Goal: Transaction & Acquisition: Book appointment/travel/reservation

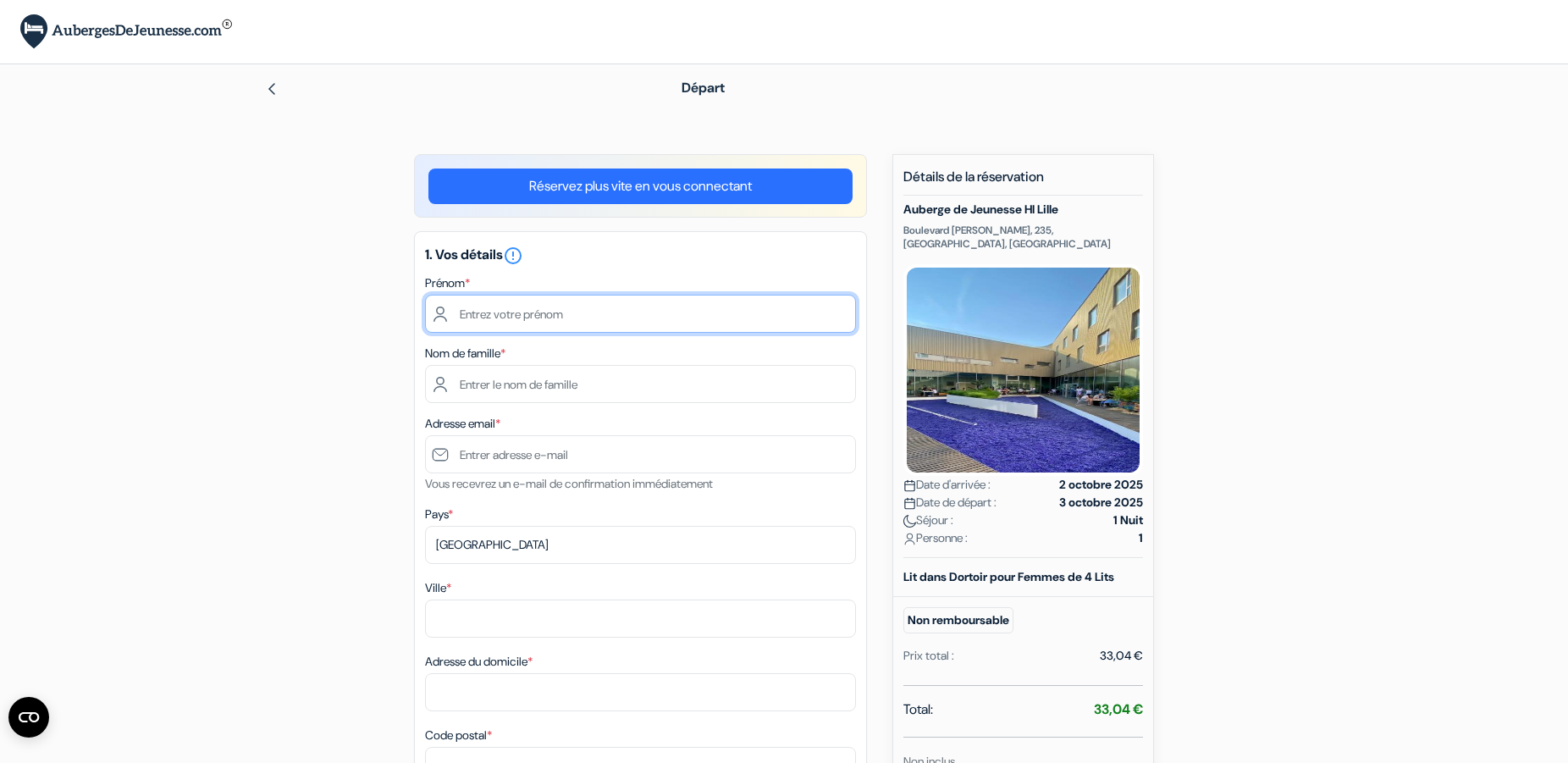
click at [520, 322] on input "text" at bounding box center [639, 313] width 431 height 38
type input "[PERSON_NAME]"
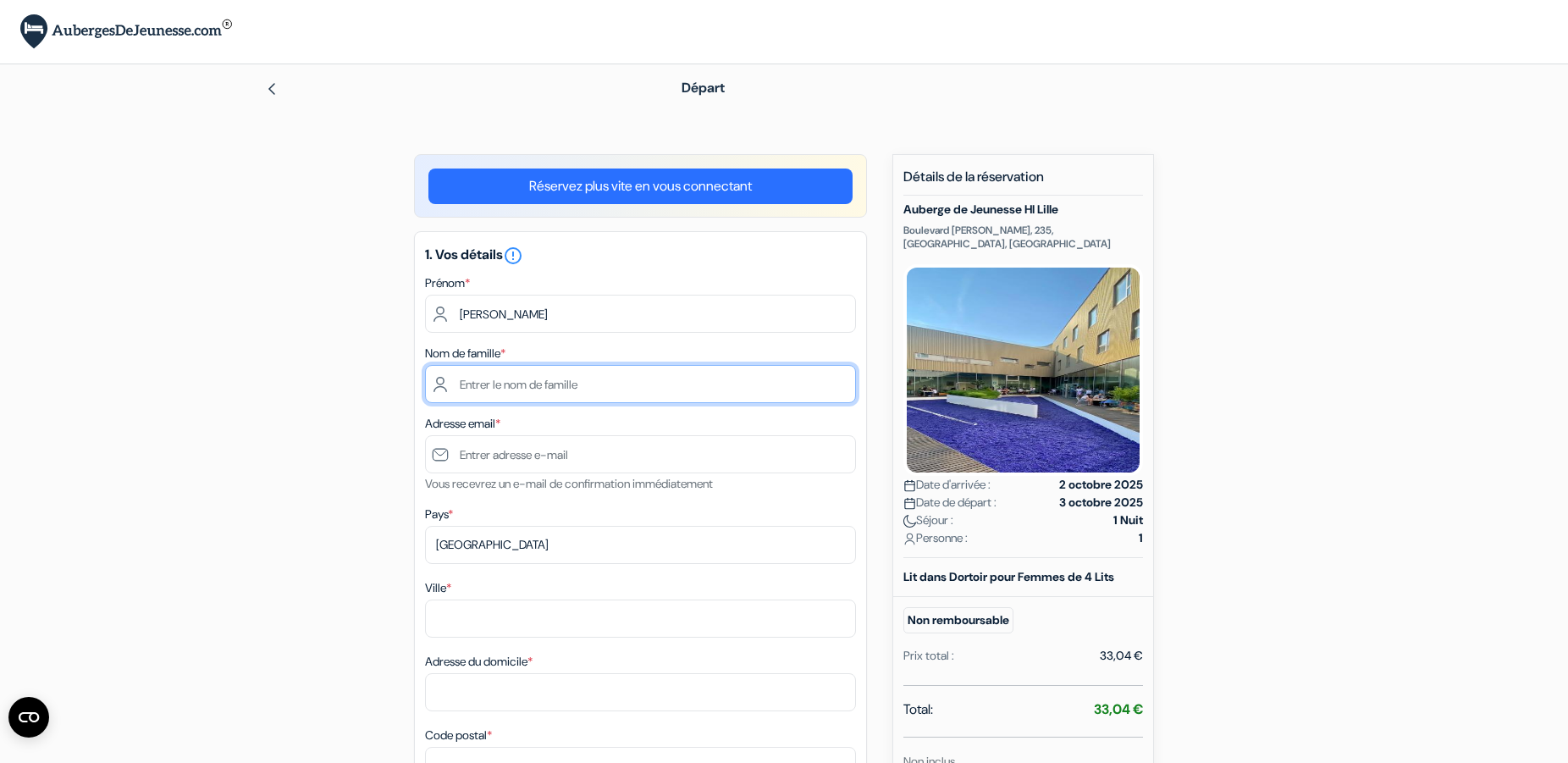
click at [545, 391] on input "text" at bounding box center [639, 384] width 431 height 38
type input "[PERSON_NAME]"
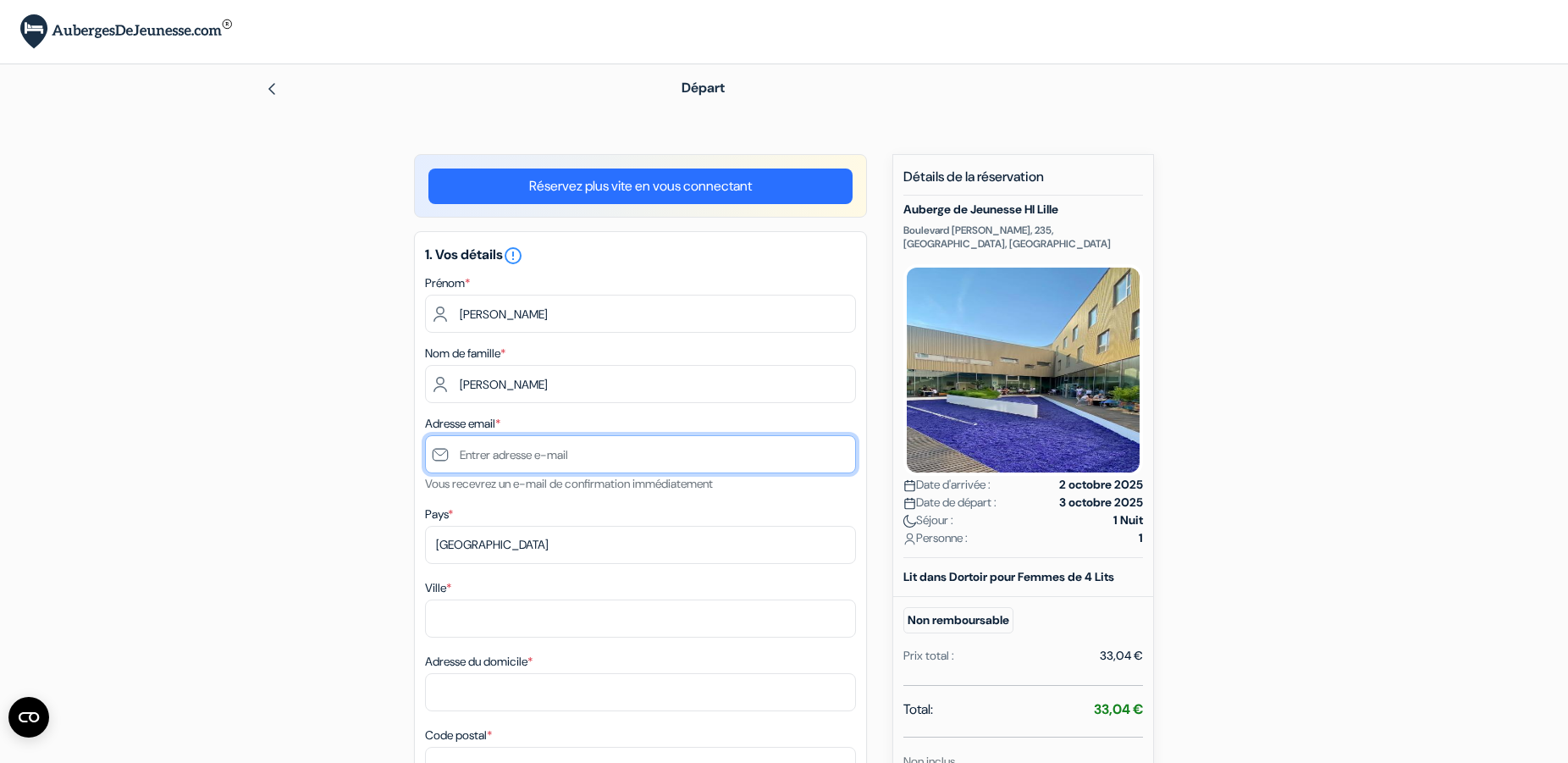
click at [498, 457] on input "text" at bounding box center [639, 454] width 431 height 38
type input "n"
paste input "[EMAIL_ADDRESS][PERSON_NAME][DOMAIN_NAME]"
type input "[EMAIL_ADDRESS][PERSON_NAME][DOMAIN_NAME]"
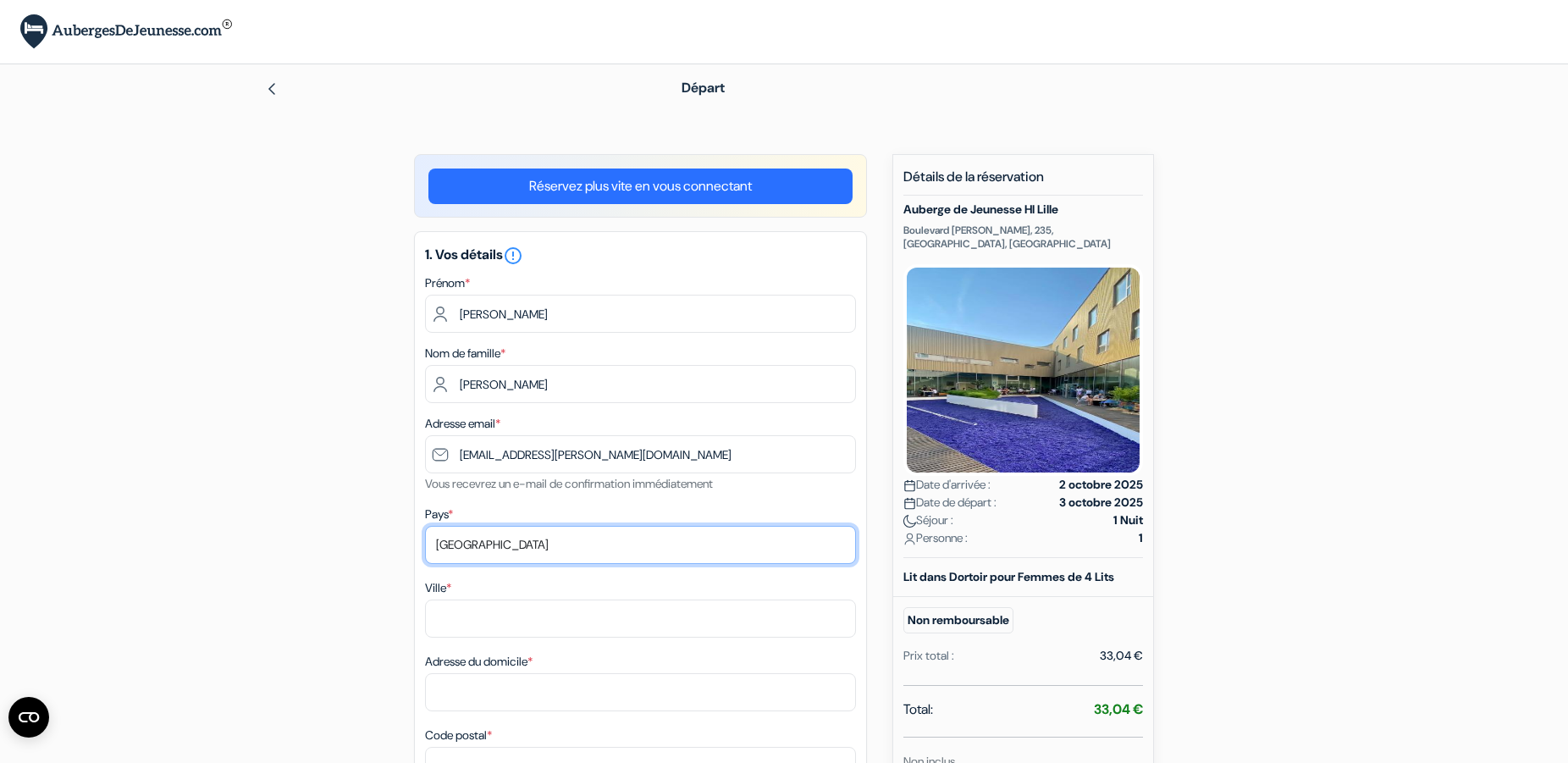
click at [425, 526] on select "Selectionner le pays Abkhazie [GEOGRAPHIC_DATA] [GEOGRAPHIC_DATA] [GEOGRAPHIC_D…" at bounding box center [639, 545] width 431 height 38
click at [537, 549] on select "Selectionner le pays Abkhazie [GEOGRAPHIC_DATA] [GEOGRAPHIC_DATA] [GEOGRAPHIC_D…" at bounding box center [639, 545] width 431 height 38
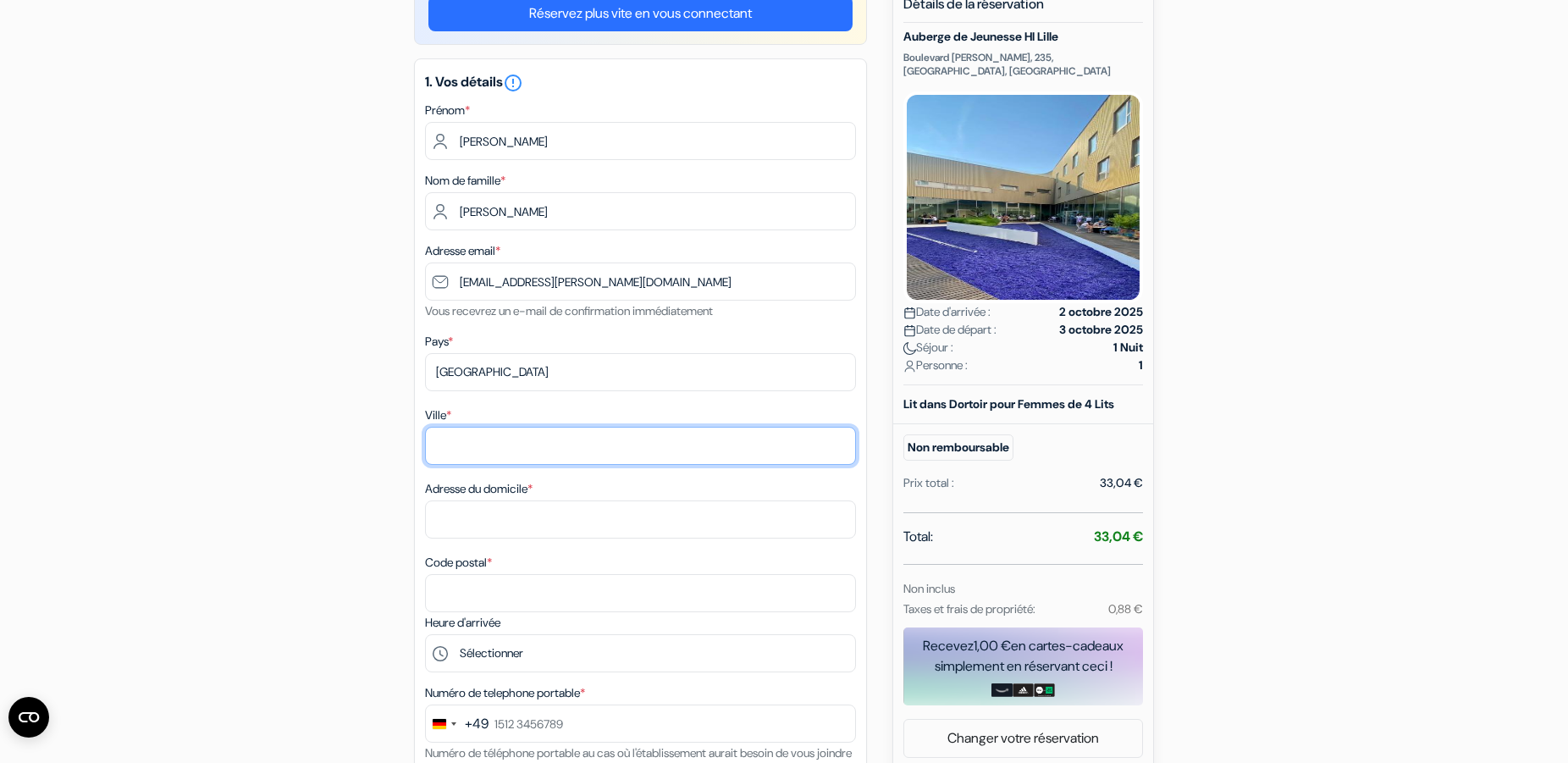
click at [494, 452] on input "Ville *" at bounding box center [639, 445] width 431 height 38
type input "Aaachen"
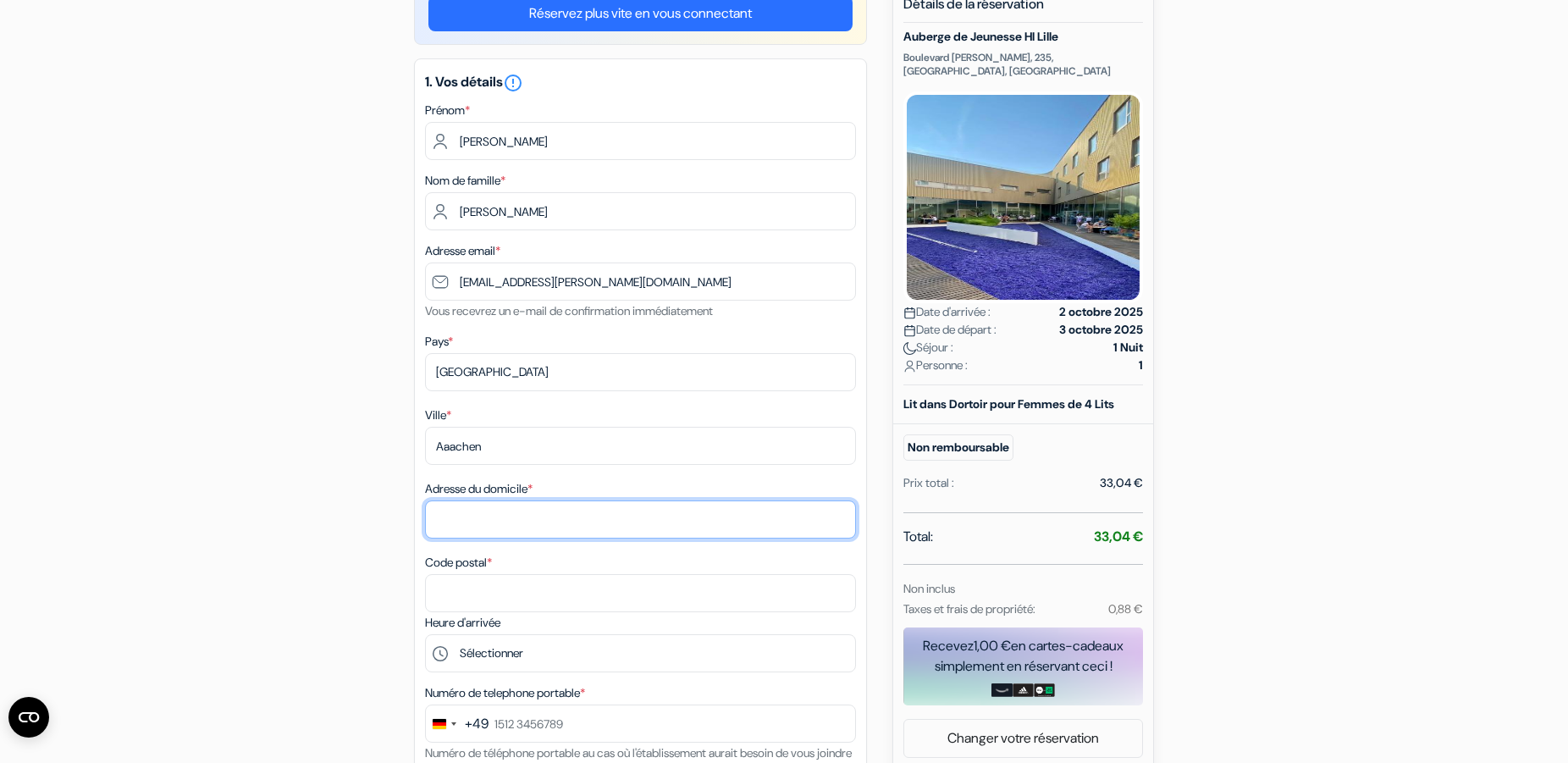
click at [534, 509] on input "Adresse du domicile *" at bounding box center [639, 520] width 431 height 38
type input "Monheimsallee 53"
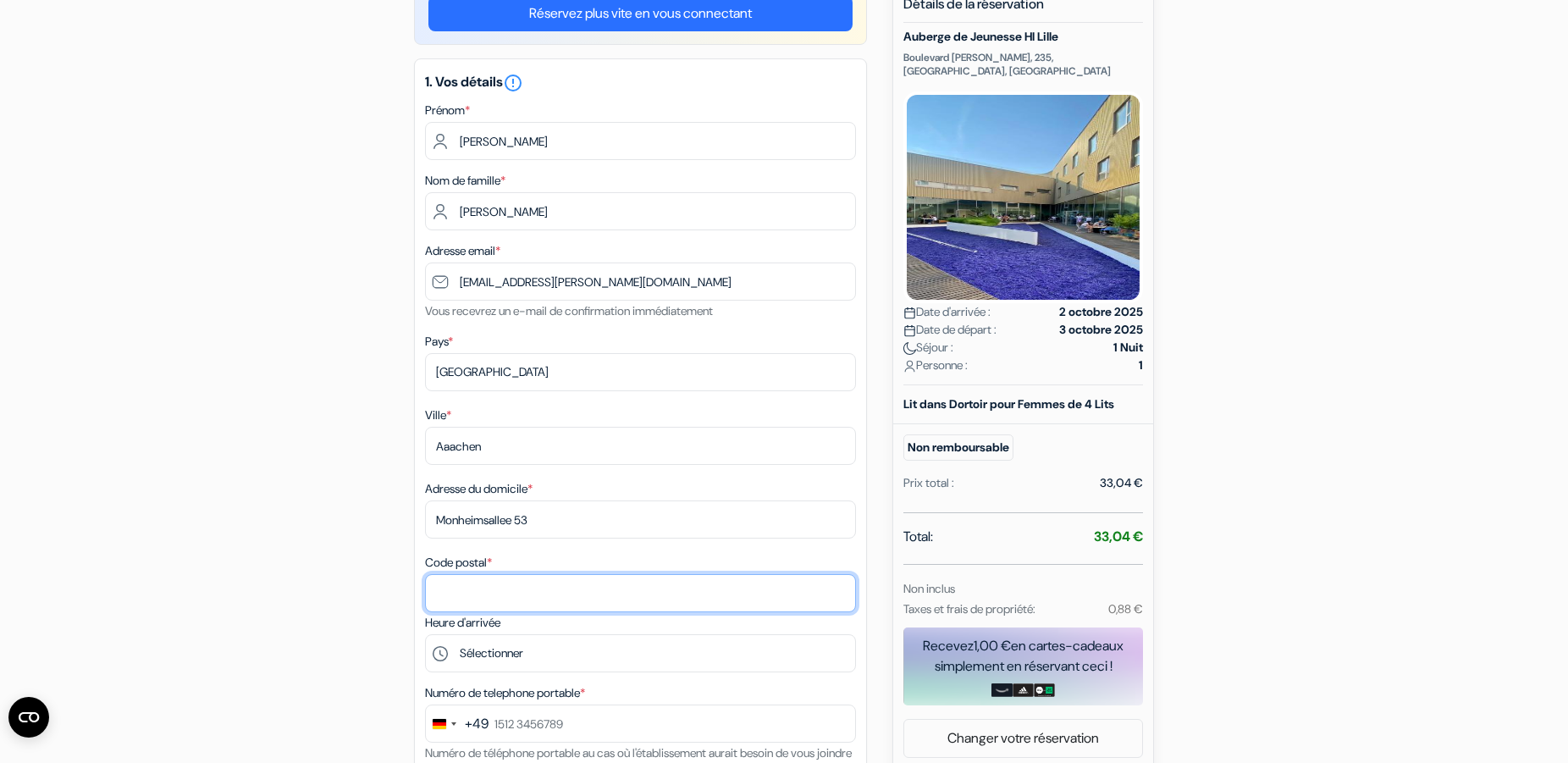
click at [495, 587] on input "Code postal *" at bounding box center [639, 593] width 431 height 38
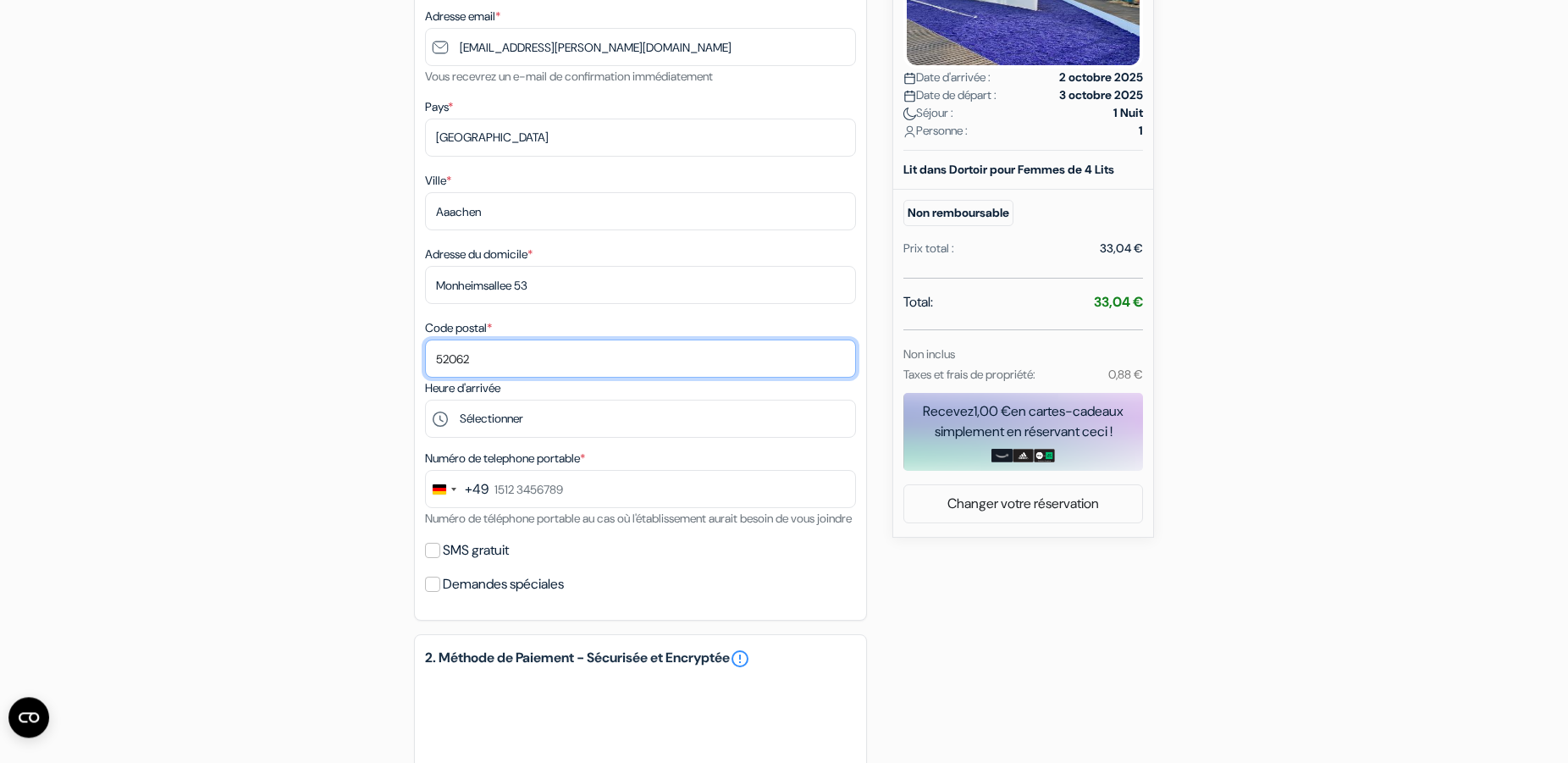
scroll to position [518, 0]
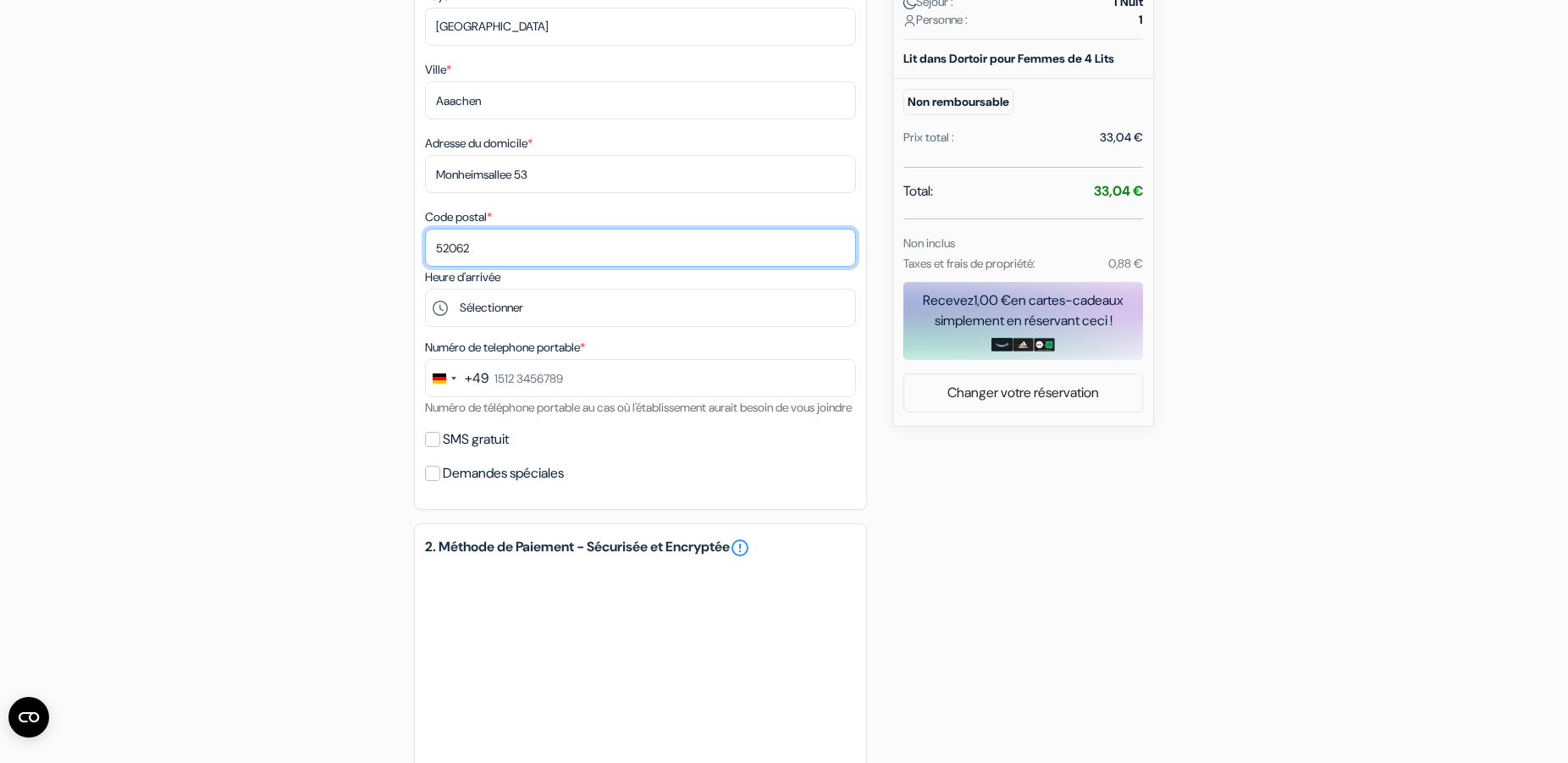
type input "52062"
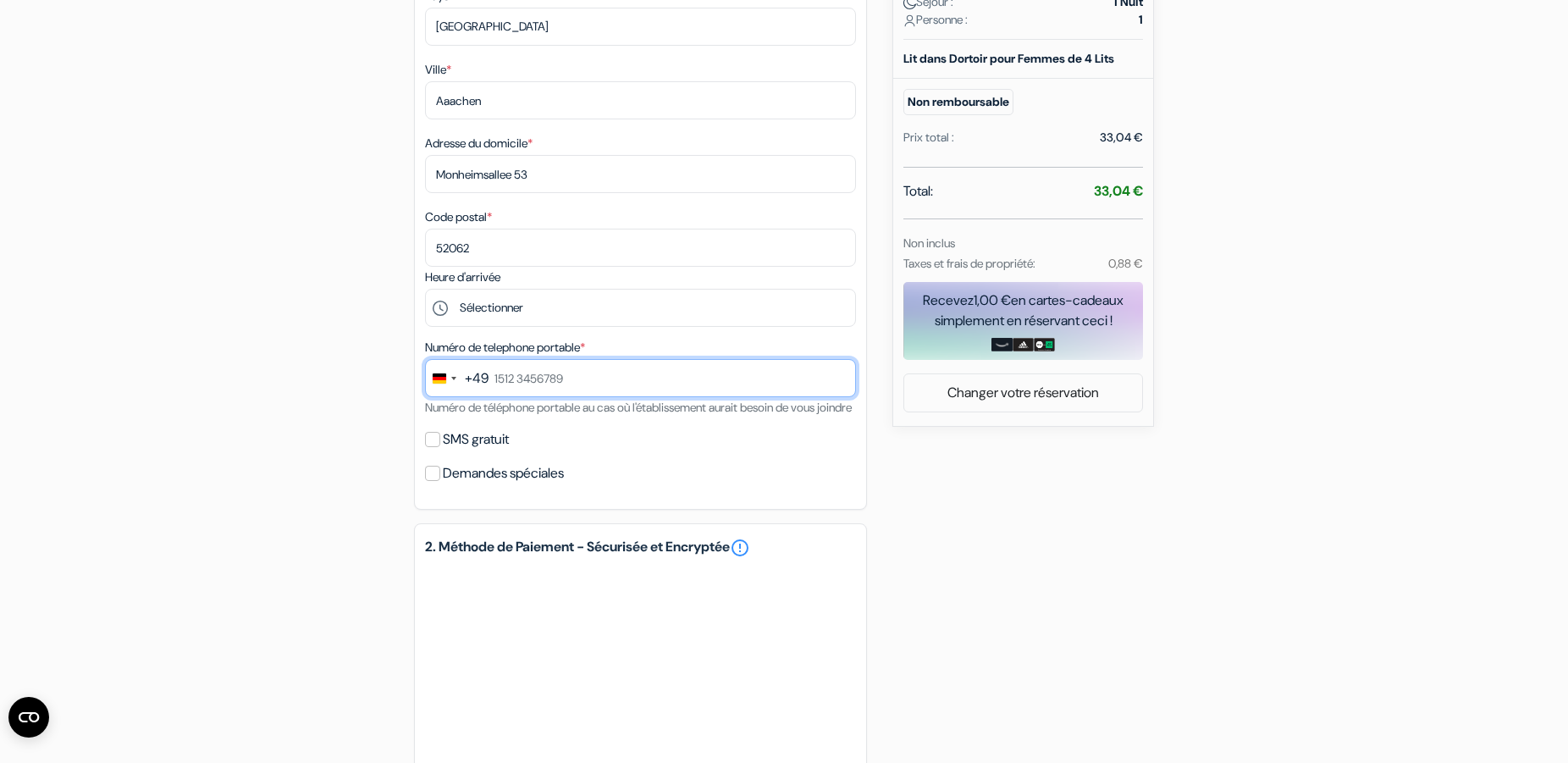
drag, startPoint x: 494, startPoint y: 378, endPoint x: 590, endPoint y: 380, distance: 96.0
click at [590, 380] on input "text" at bounding box center [639, 378] width 431 height 38
drag, startPoint x: 593, startPoint y: 382, endPoint x: 505, endPoint y: 382, distance: 88.0
click at [505, 382] on input "text" at bounding box center [639, 378] width 431 height 38
click at [578, 381] on input "text" at bounding box center [639, 378] width 431 height 38
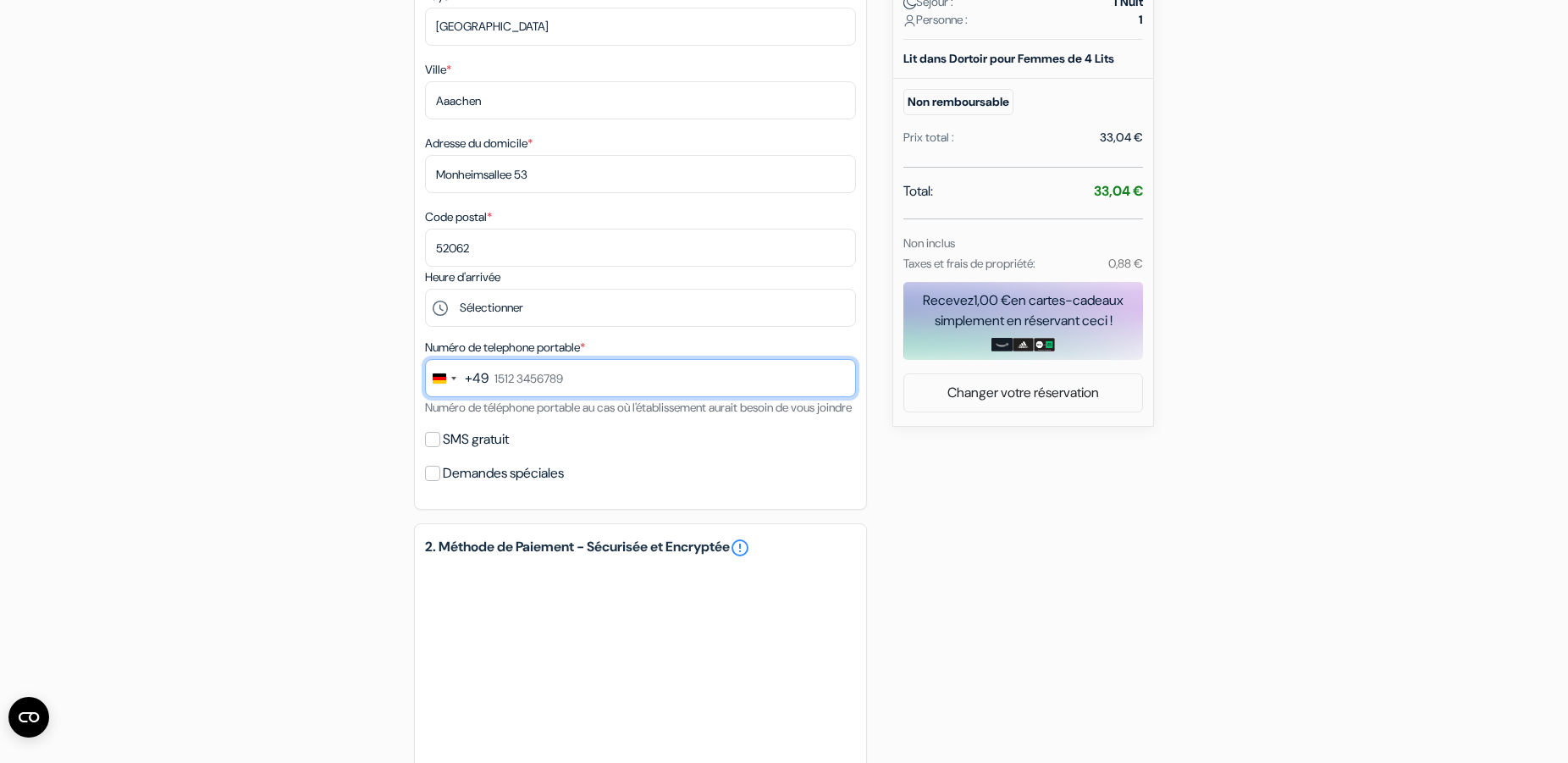
drag, startPoint x: 605, startPoint y: 373, endPoint x: 448, endPoint y: 374, distance: 157.0
click at [448, 374] on input "text" at bounding box center [639, 378] width 431 height 38
click at [361, 363] on div "add_box Auberge de Jeunesse HI Lille Boulevard [PERSON_NAME], 235, [GEOGRAPHIC_…" at bounding box center [784, 334] width 1118 height 1397
click at [577, 386] on input "text" at bounding box center [639, 378] width 431 height 38
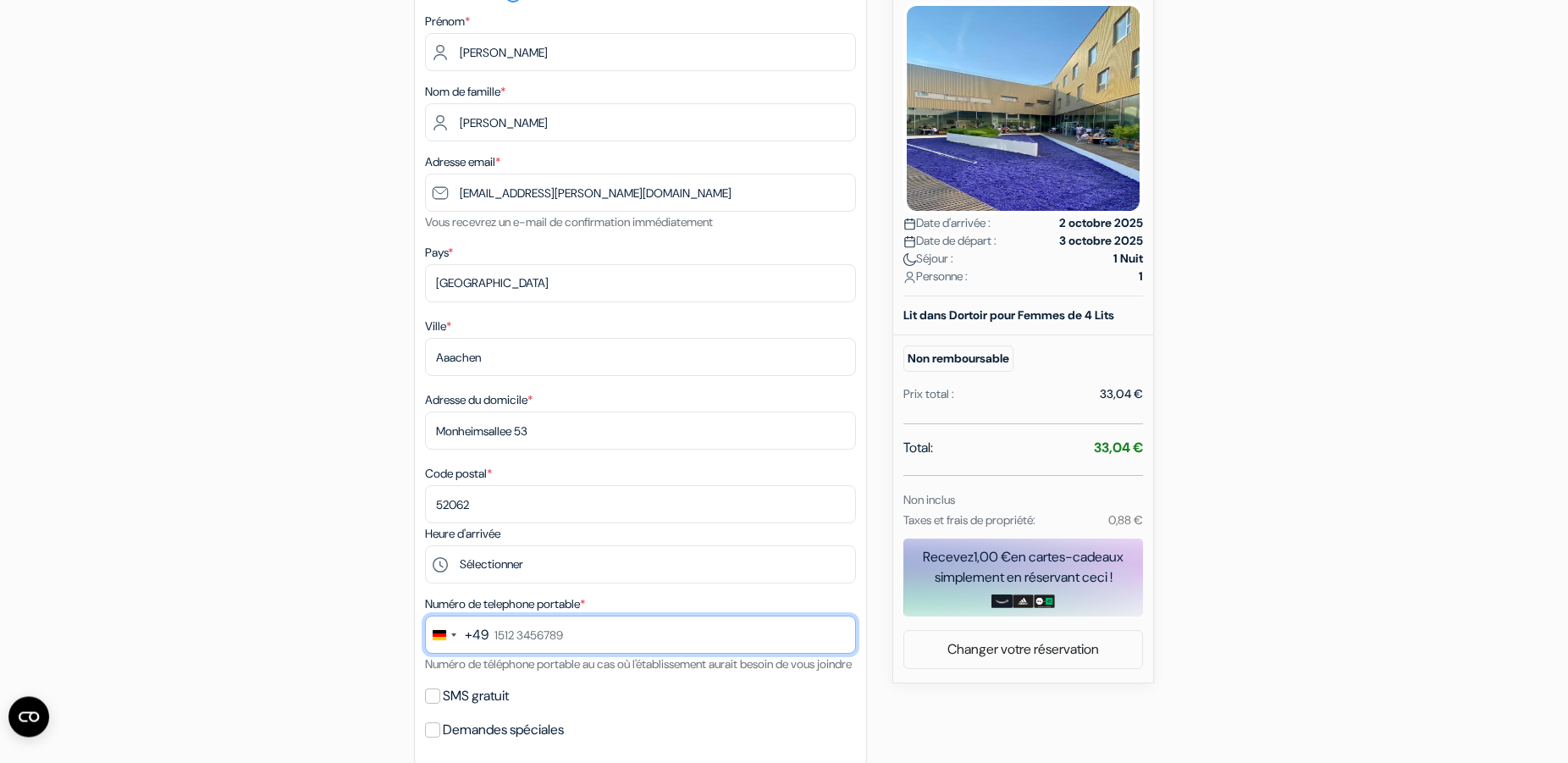
scroll to position [259, 0]
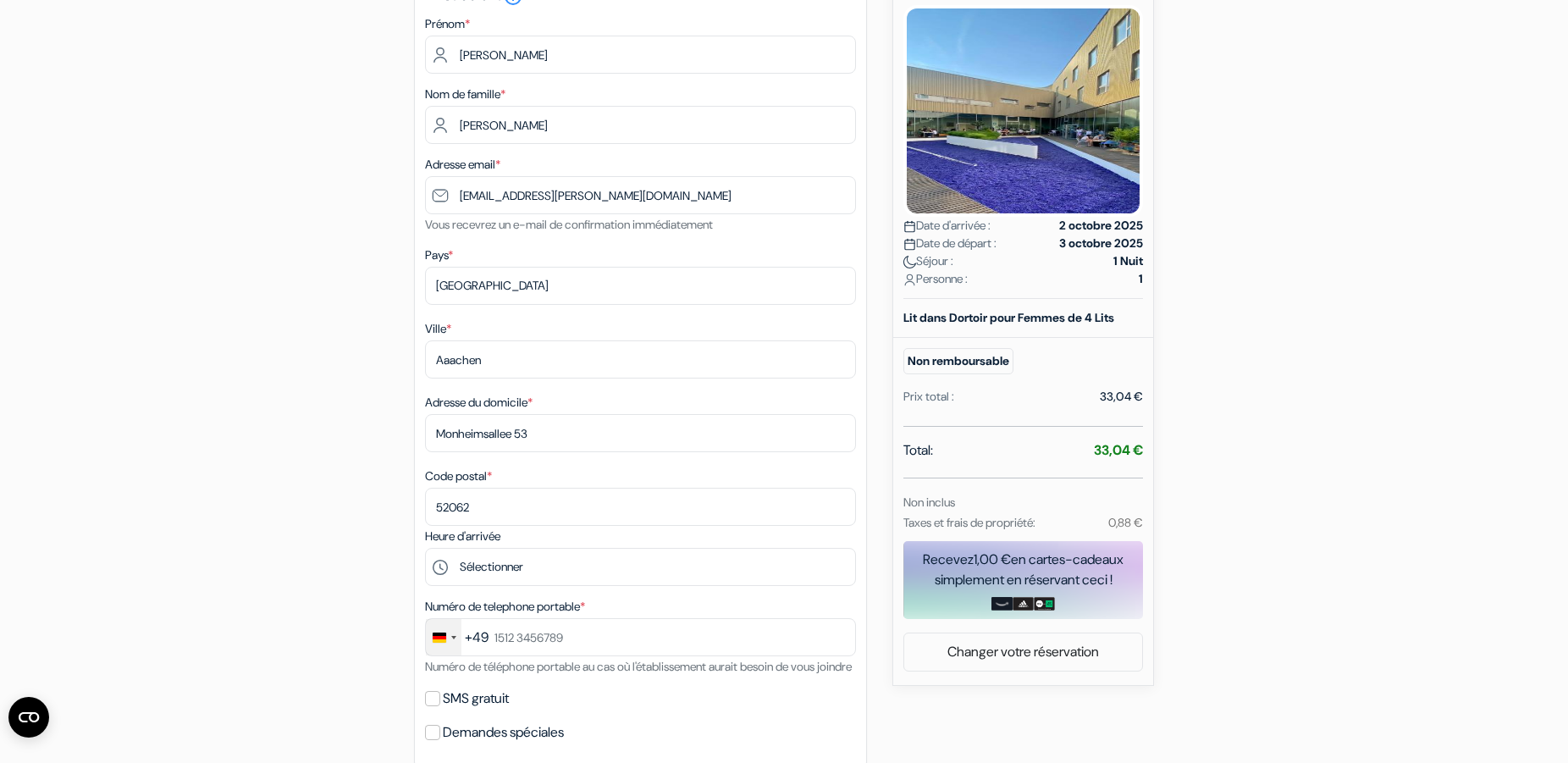
click at [447, 635] on div "Change country, selected Germany (+49)" at bounding box center [443, 637] width 35 height 36
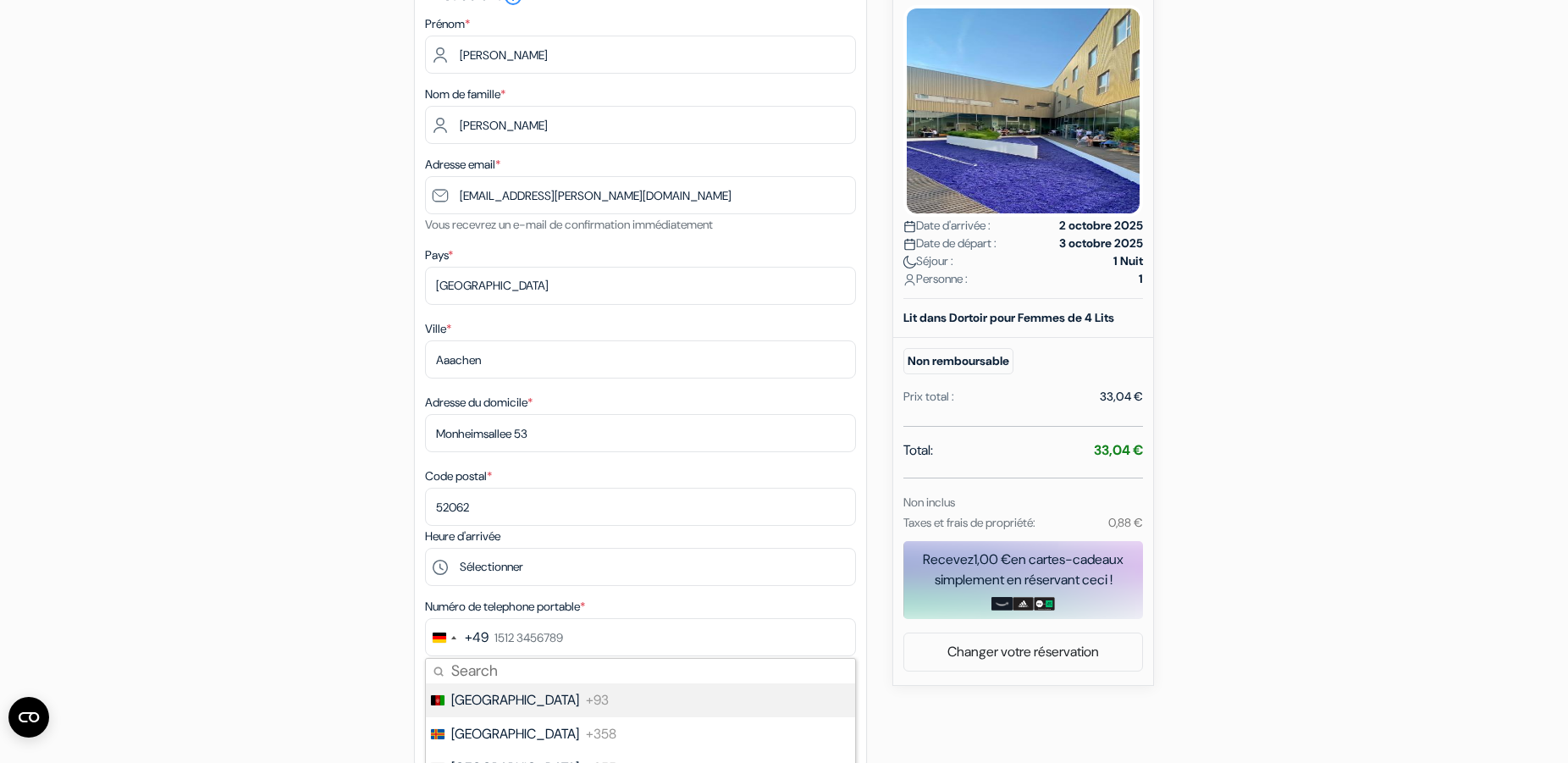
click at [331, 604] on div "add_box Auberge de Jeunesse HI Lille Boulevard [PERSON_NAME], 235, [GEOGRAPHIC_…" at bounding box center [784, 593] width 1118 height 1397
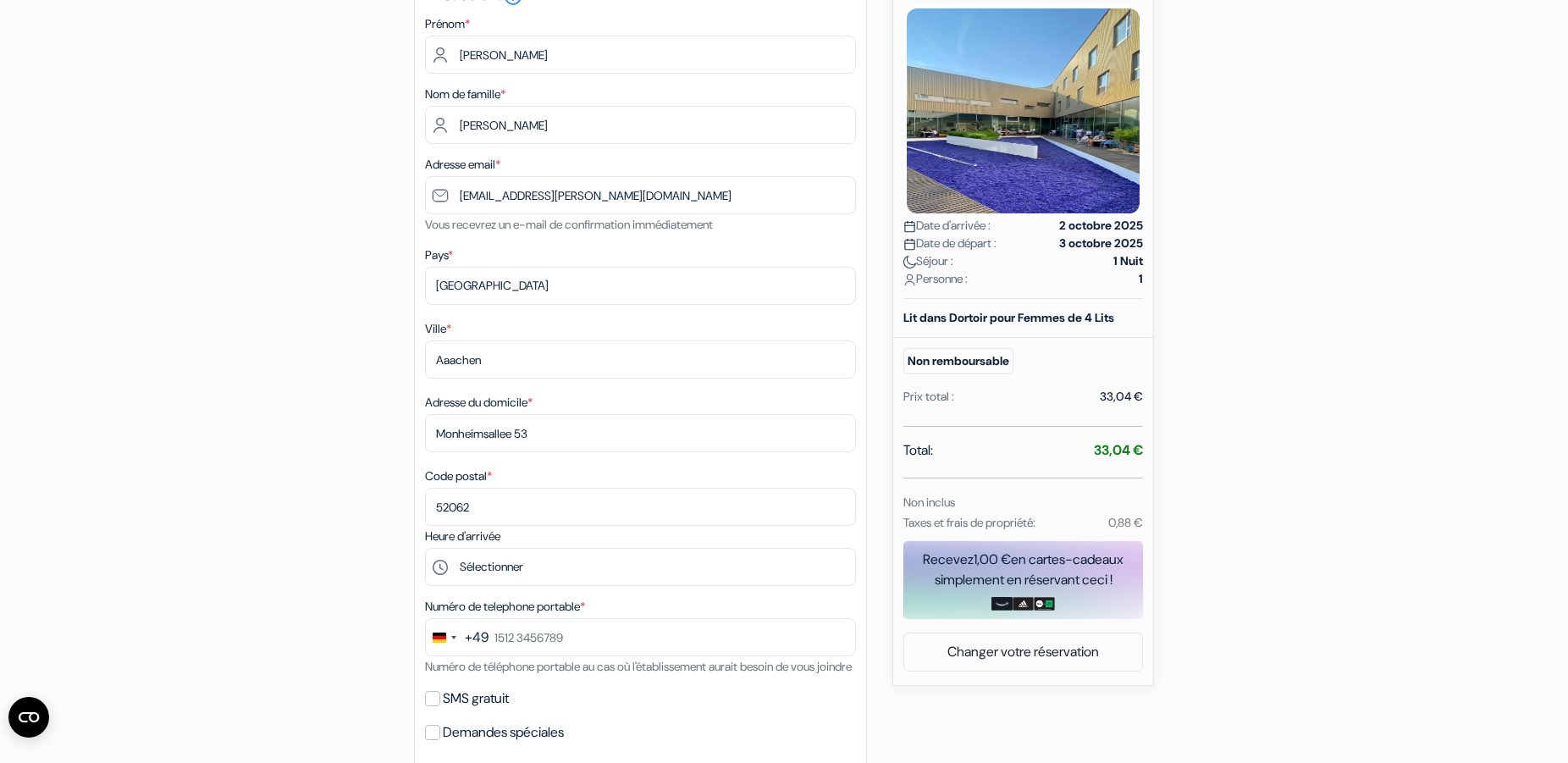
scroll to position [518, 0]
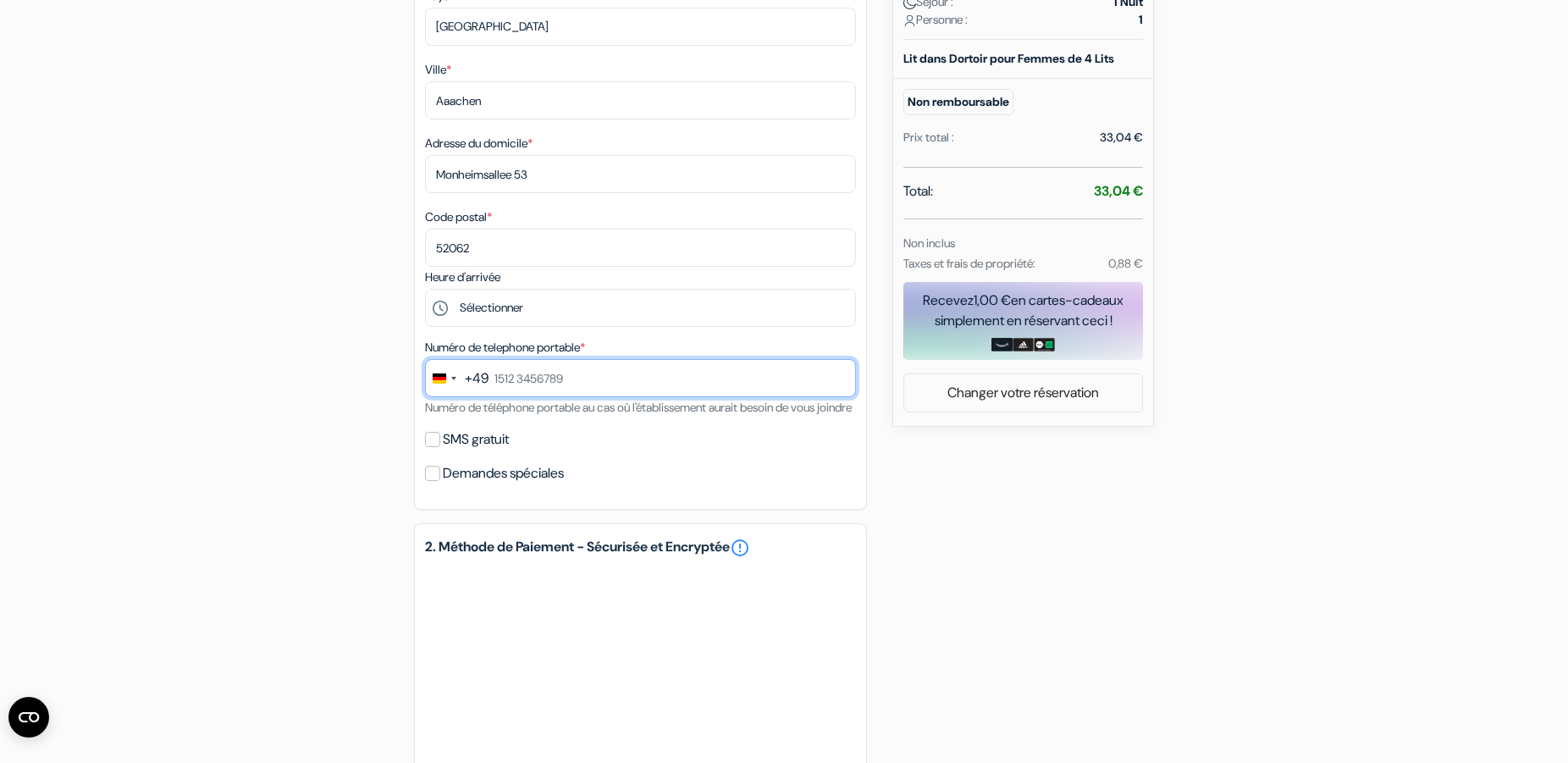
click at [524, 375] on input "text" at bounding box center [639, 378] width 431 height 38
click at [593, 379] on input "text" at bounding box center [639, 378] width 431 height 38
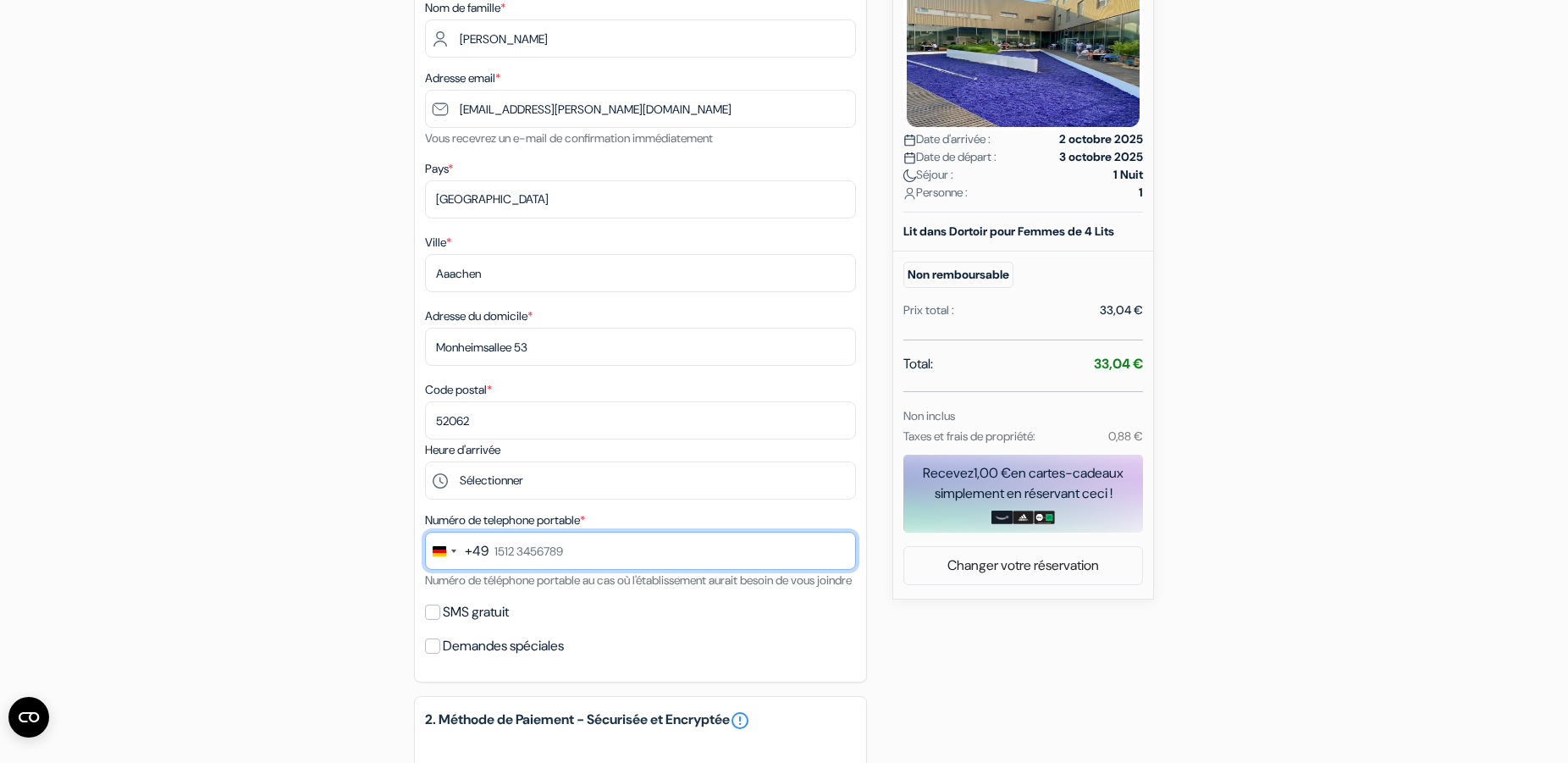
scroll to position [604, 0]
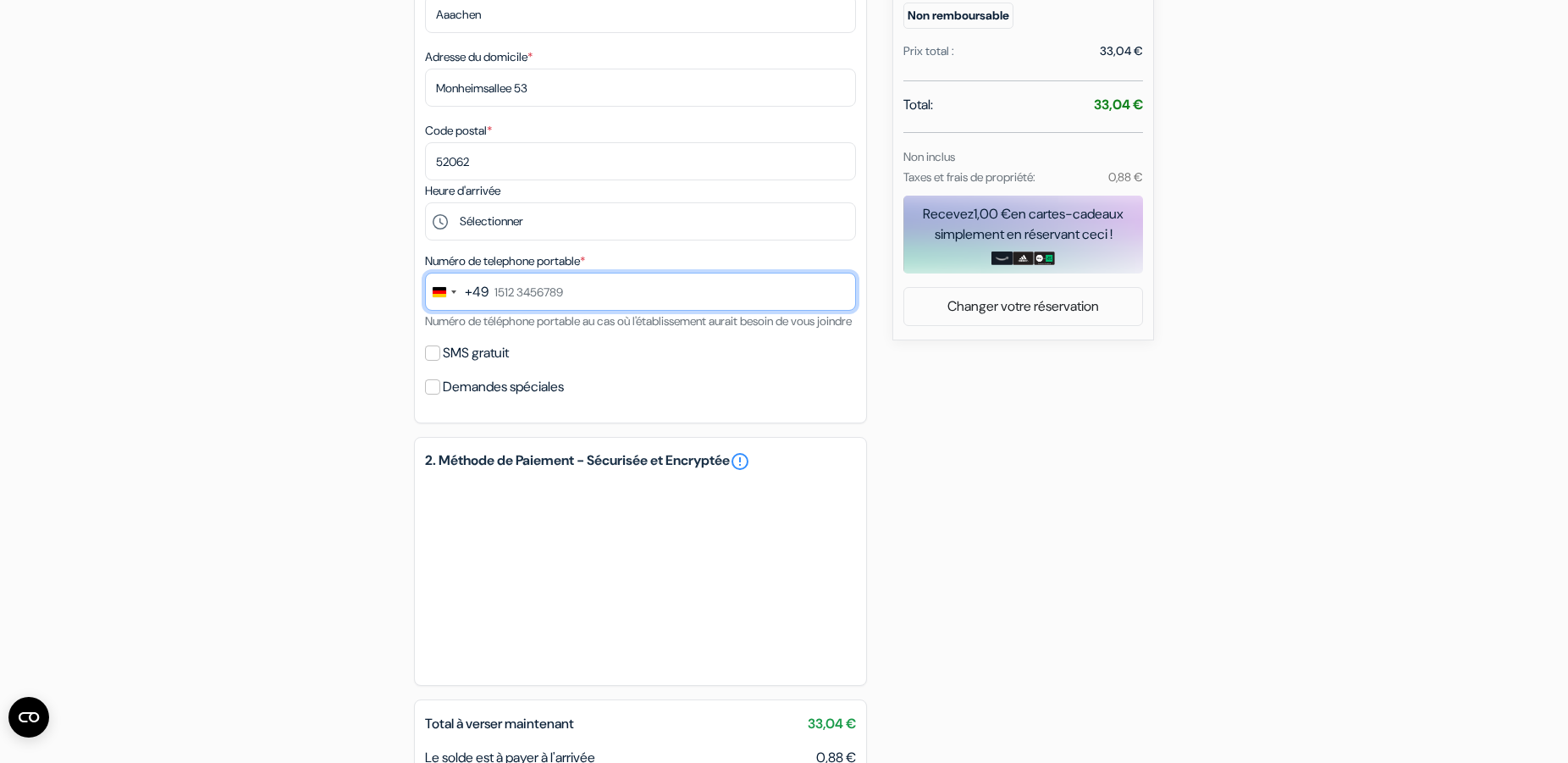
click at [604, 300] on input "text" at bounding box center [639, 292] width 431 height 38
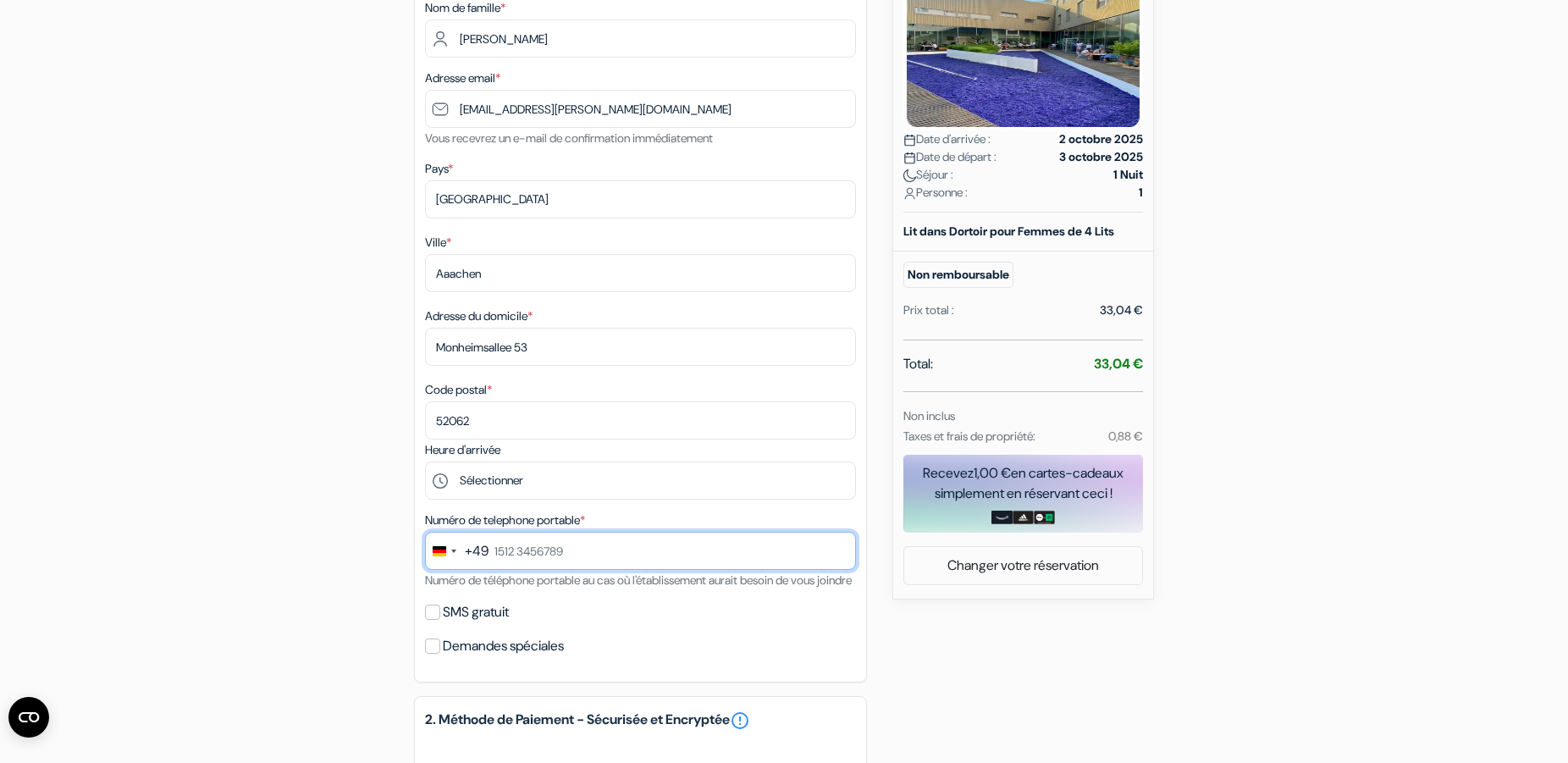
scroll to position [690, 0]
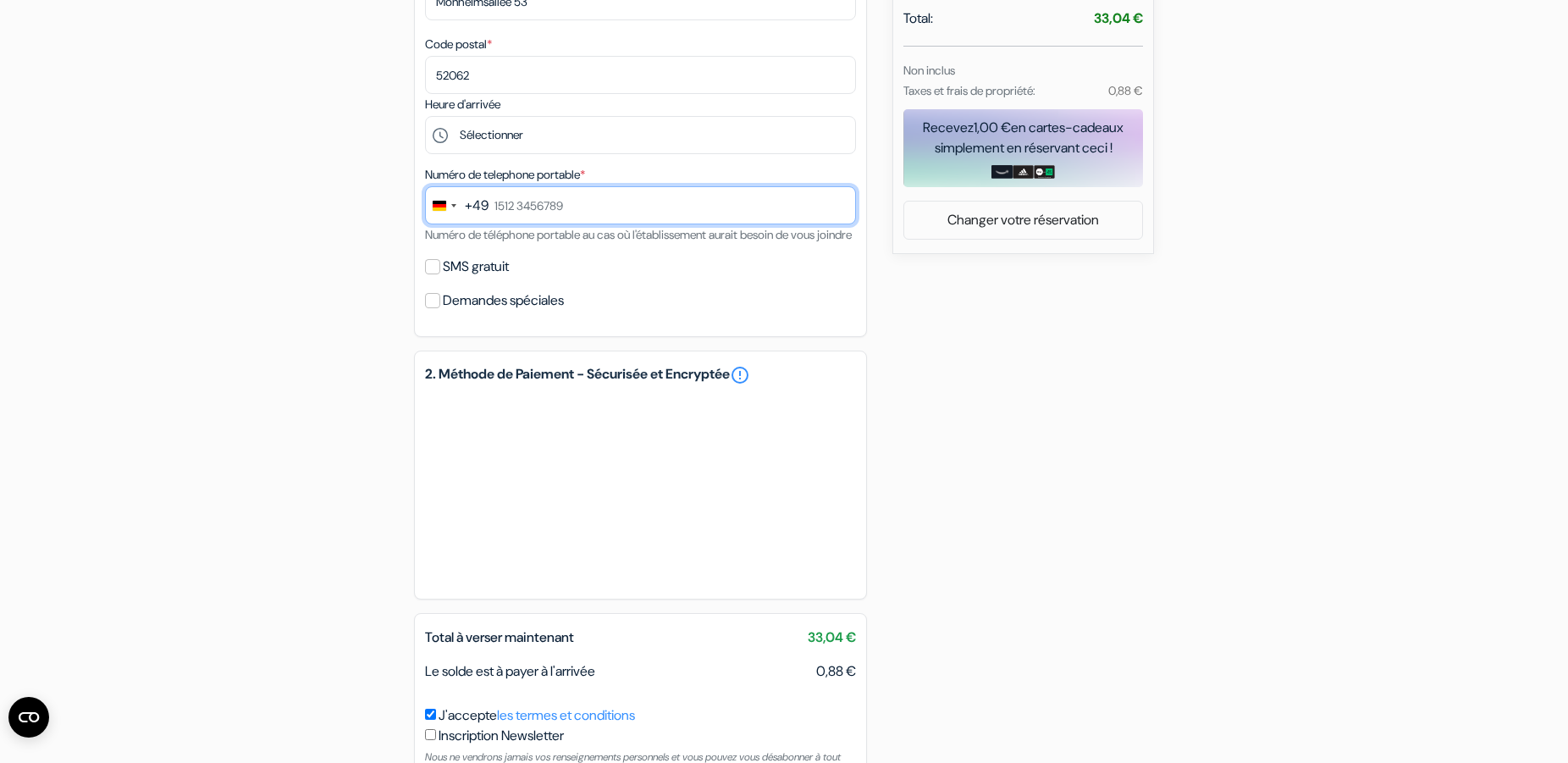
click at [595, 201] on input "text" at bounding box center [639, 205] width 431 height 38
click at [630, 201] on input "text" at bounding box center [639, 205] width 431 height 38
drag, startPoint x: 576, startPoint y: 180, endPoint x: 582, endPoint y: 196, distance: 17.1
click at [576, 181] on label "Numéro de telephone portable *" at bounding box center [504, 174] width 160 height 18
drag, startPoint x: 582, startPoint y: 199, endPoint x: 495, endPoint y: 208, distance: 87.5
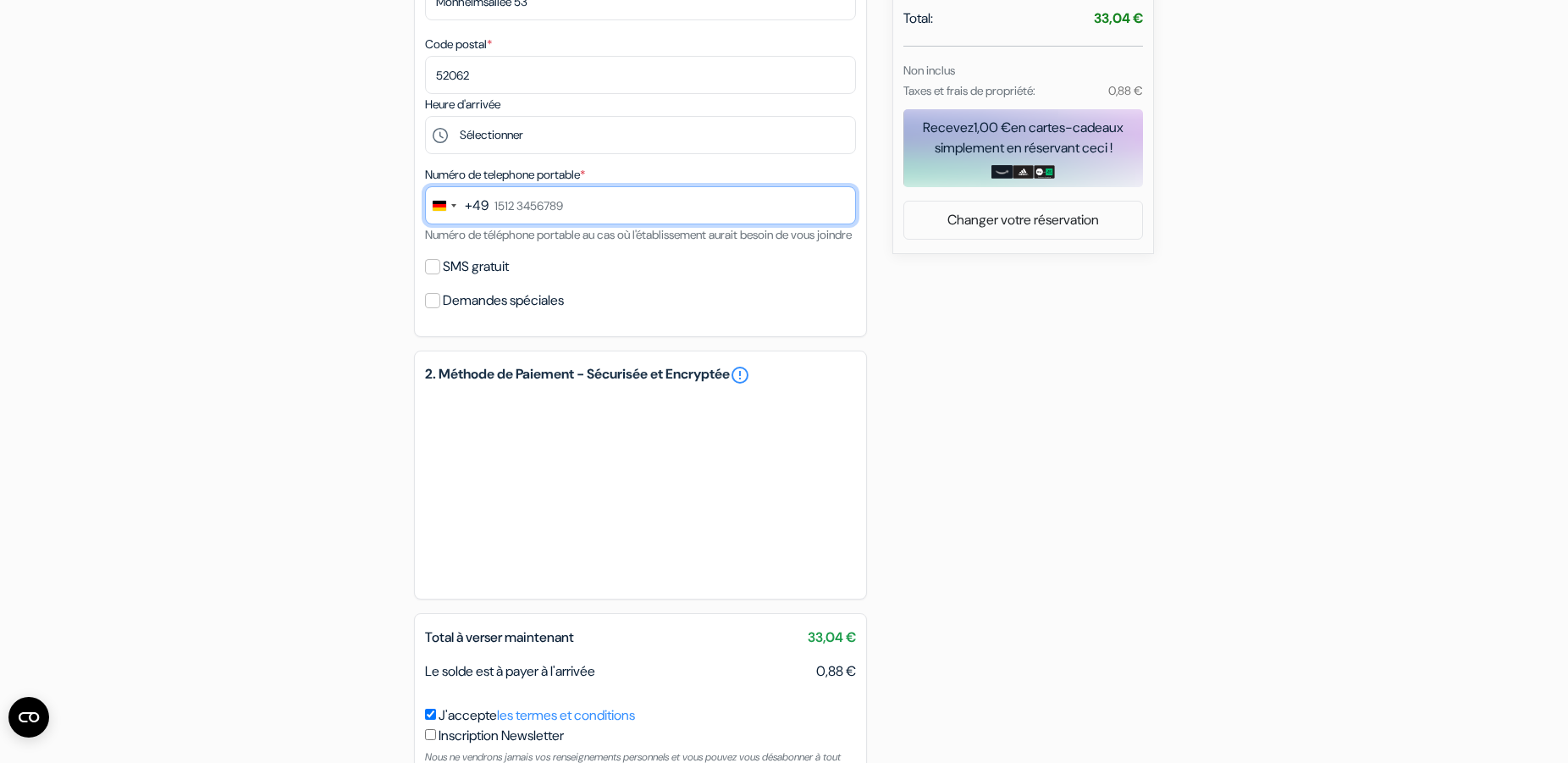
click at [495, 208] on input "text" at bounding box center [639, 205] width 431 height 38
click at [437, 308] on input "Demandes spéciales" at bounding box center [432, 300] width 16 height 16
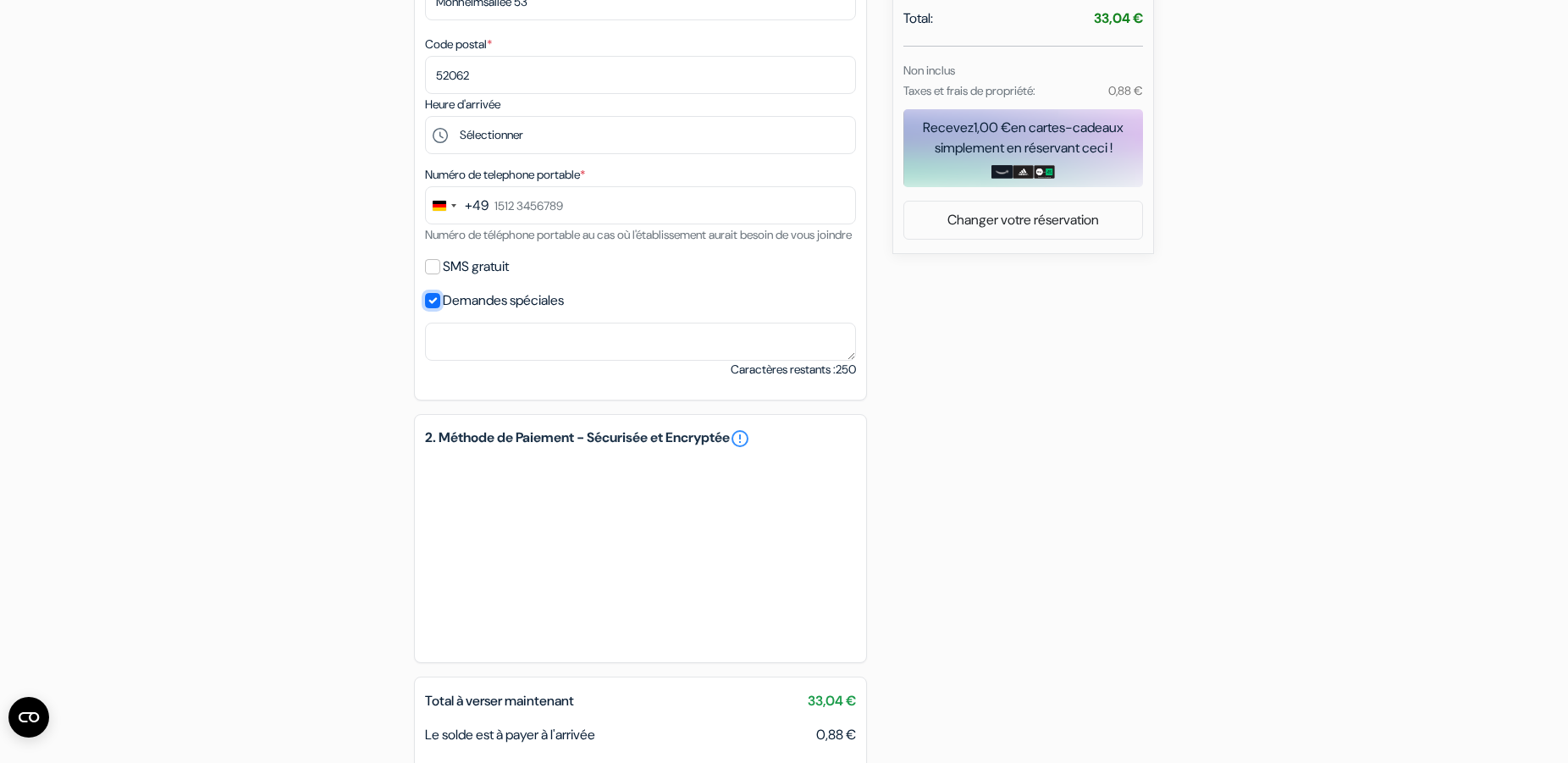
click at [437, 308] on input "Demandes spéciales" at bounding box center [432, 300] width 16 height 16
checkbox input "false"
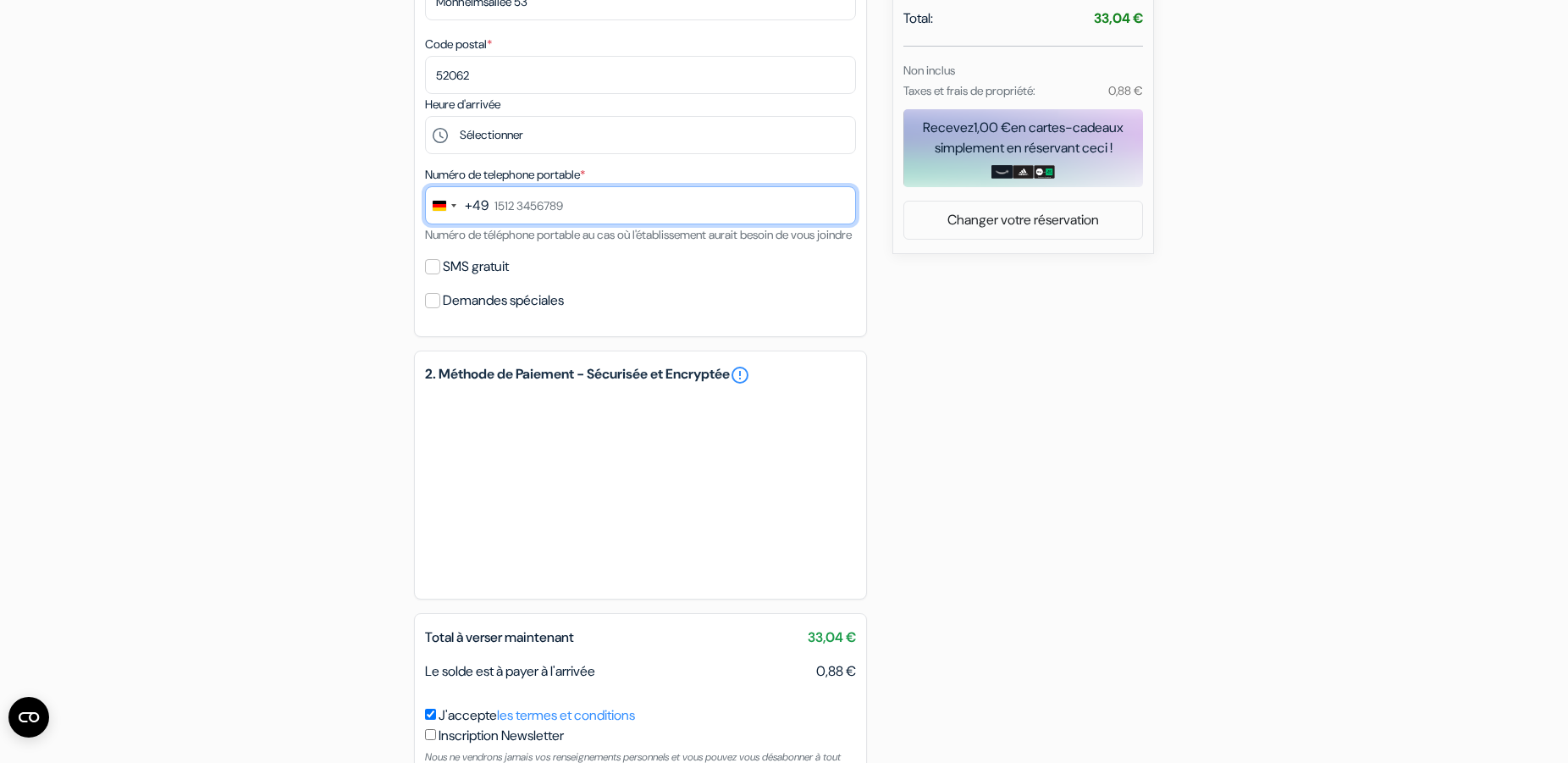
click at [566, 207] on input "text" at bounding box center [639, 205] width 431 height 38
drag, startPoint x: 495, startPoint y: 206, endPoint x: 639, endPoint y: 213, distance: 144.2
click at [639, 213] on input "text" at bounding box center [639, 205] width 431 height 38
drag, startPoint x: 640, startPoint y: 214, endPoint x: 559, endPoint y: 276, distance: 102.0
click at [564, 212] on input "text" at bounding box center [639, 205] width 431 height 38
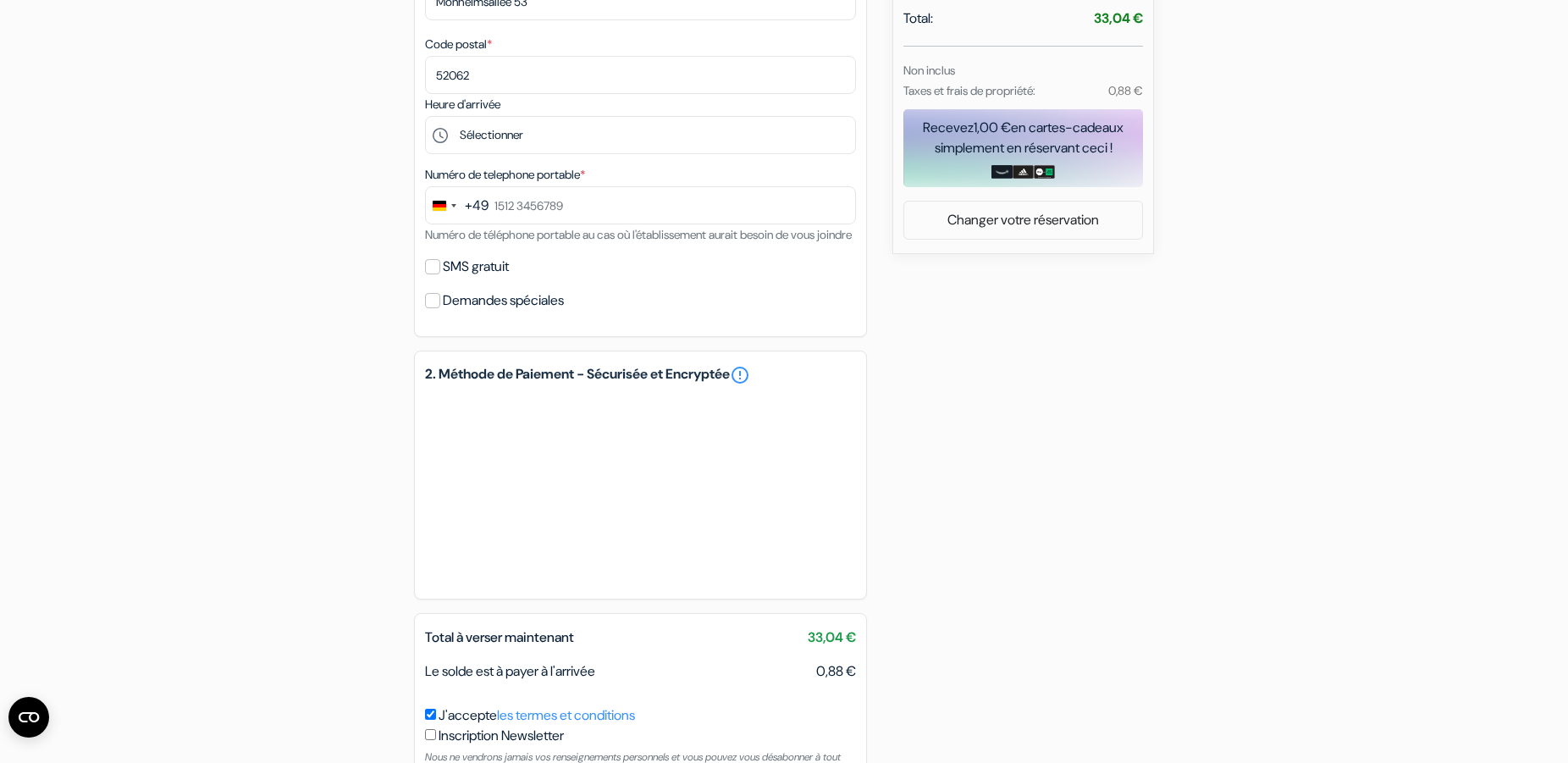
click at [585, 175] on span "*" at bounding box center [582, 174] width 5 height 16
click at [460, 205] on div "Change country, selected Germany (+49)" at bounding box center [443, 205] width 35 height 36
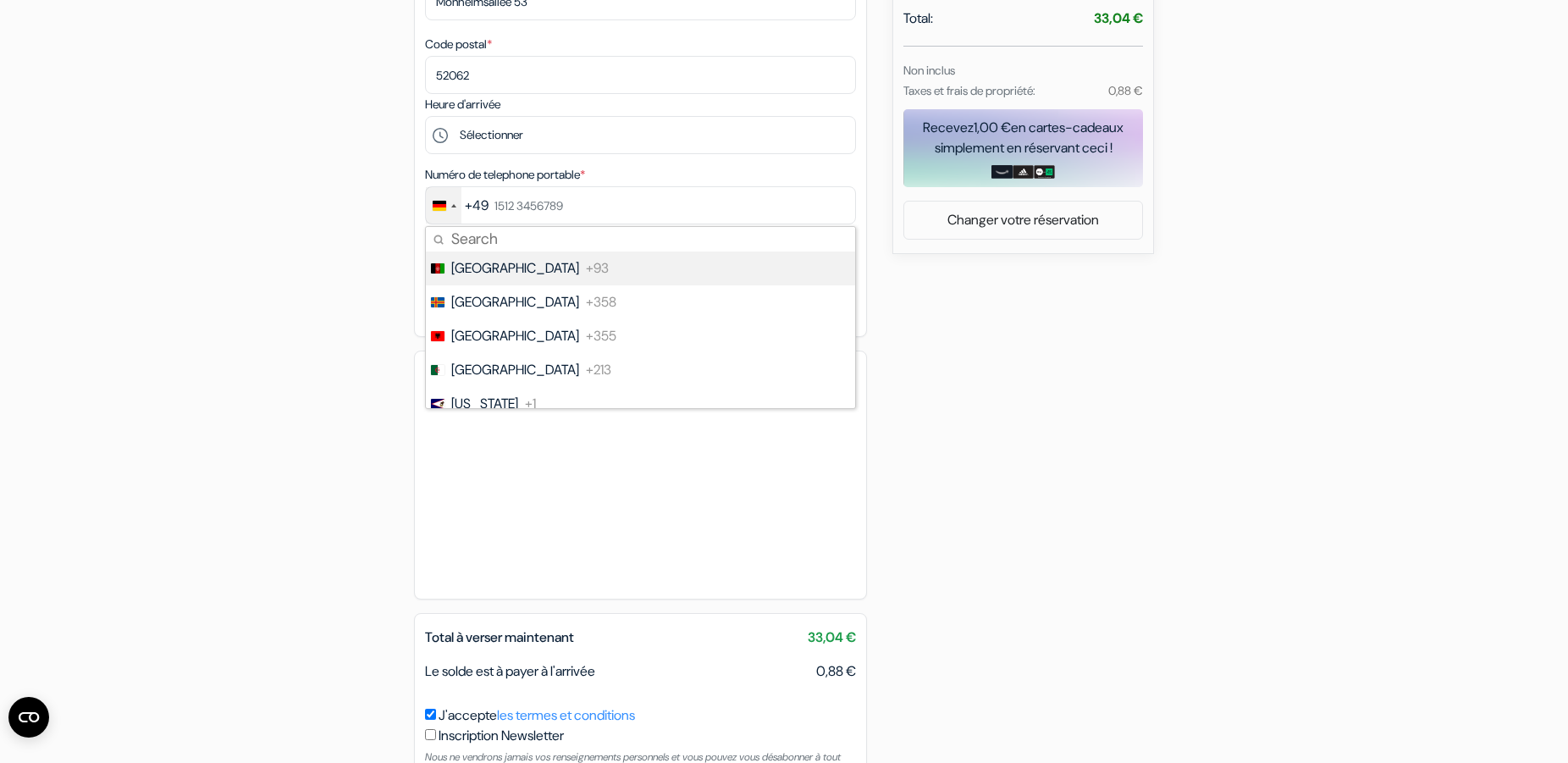
click at [460, 236] on input "Search" at bounding box center [639, 239] width 429 height 24
click at [497, 197] on input "text" at bounding box center [639, 205] width 431 height 38
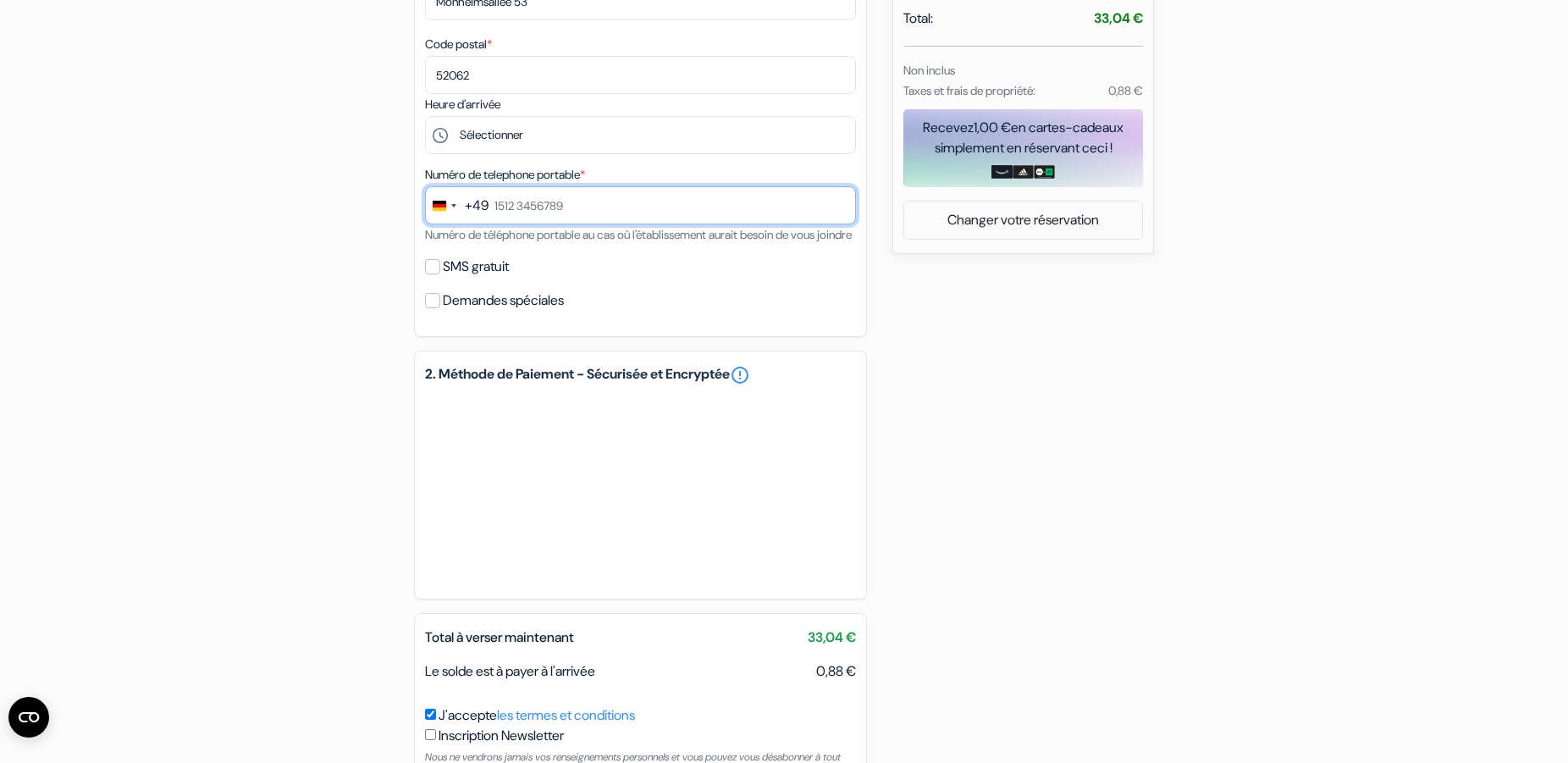
drag, startPoint x: 491, startPoint y: 203, endPoint x: 645, endPoint y: 217, distance: 154.6
click at [645, 217] on input "text" at bounding box center [639, 205] width 431 height 38
click at [598, 207] on input "text" at bounding box center [639, 205] width 431 height 38
click at [600, 207] on input "text" at bounding box center [639, 205] width 431 height 38
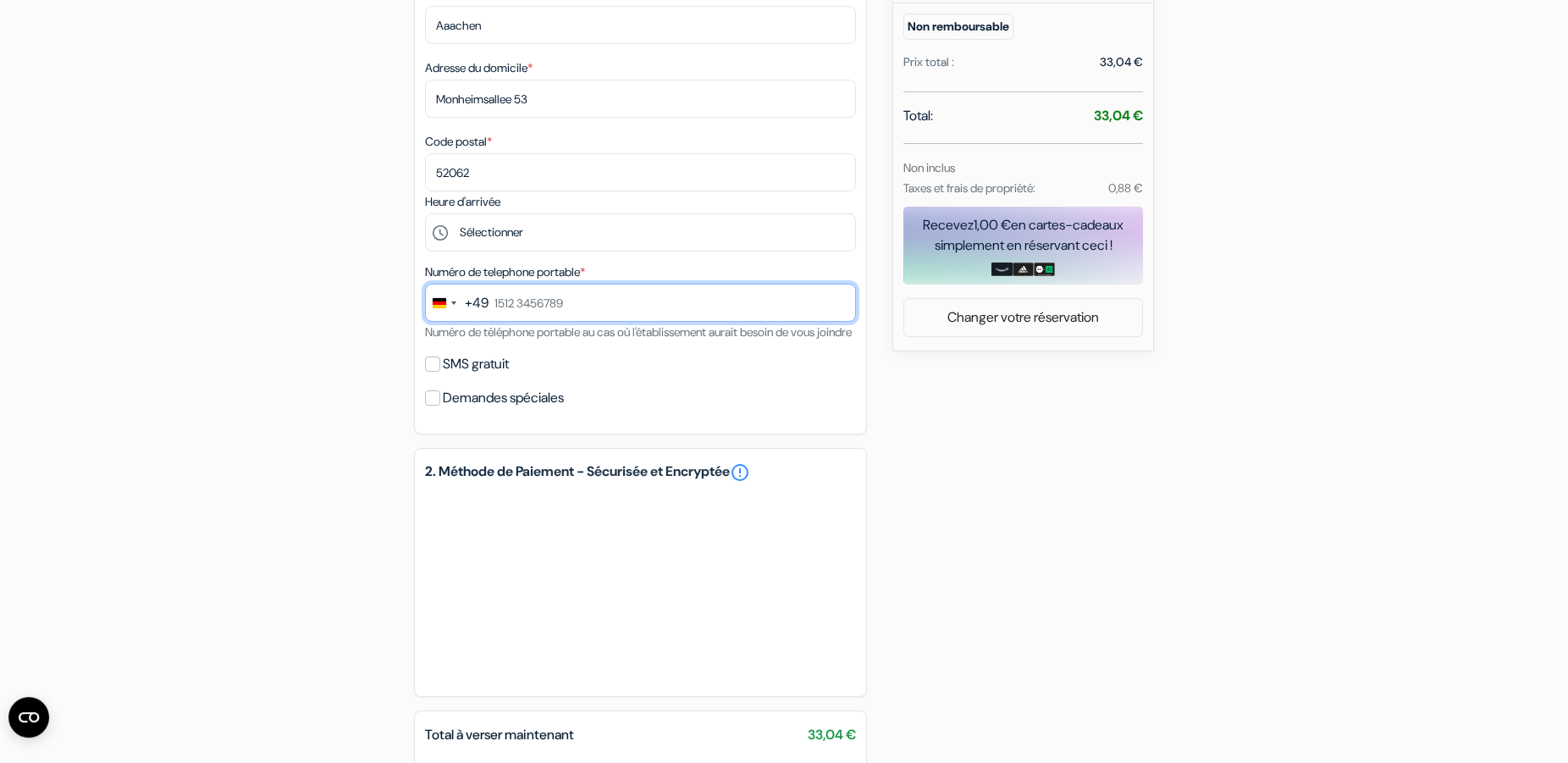
scroll to position [518, 0]
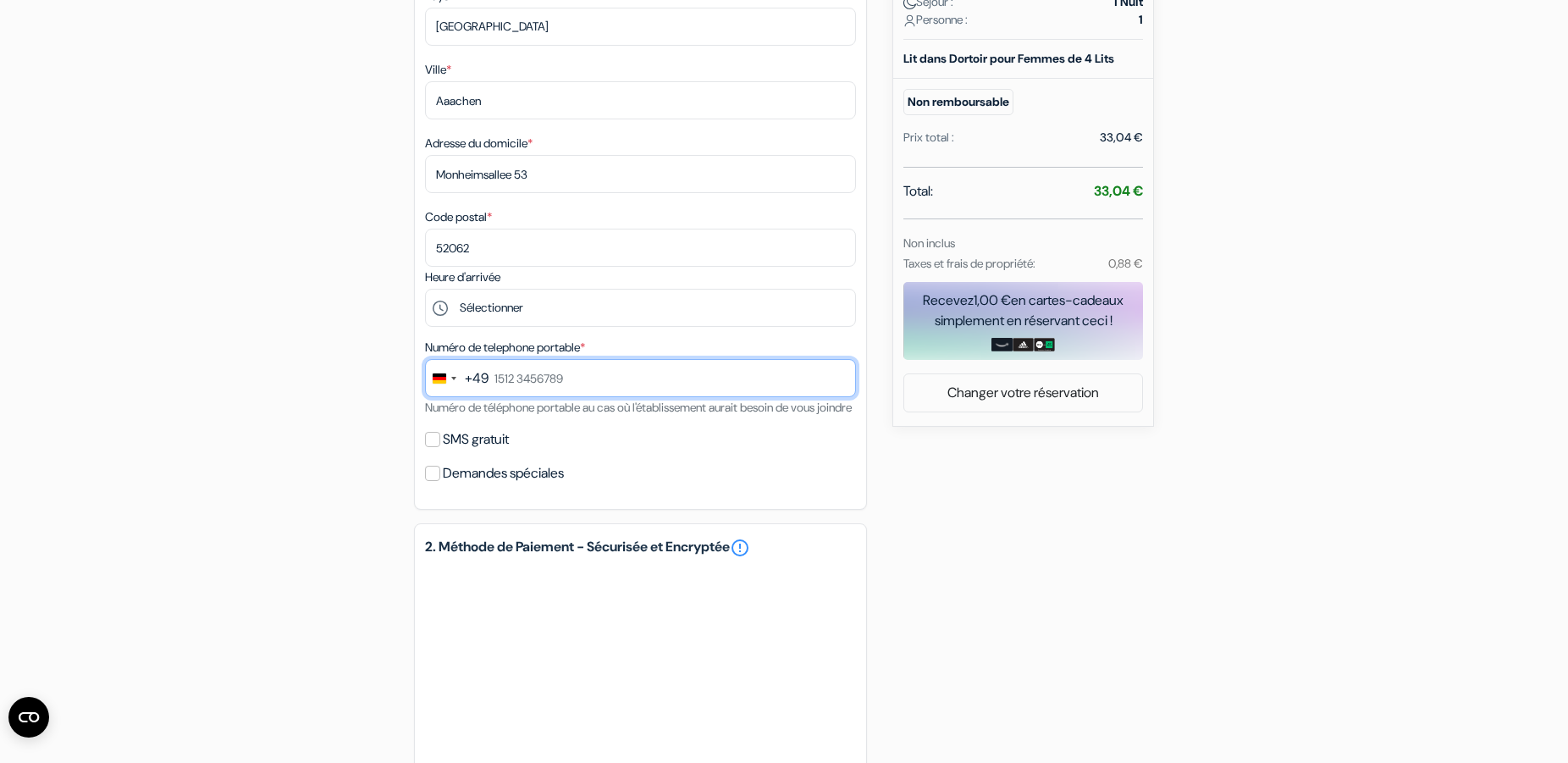
drag, startPoint x: 494, startPoint y: 375, endPoint x: 560, endPoint y: 368, distance: 66.4
click at [560, 368] on input "text" at bounding box center [639, 378] width 431 height 38
click at [590, 378] on input "text" at bounding box center [639, 378] width 431 height 38
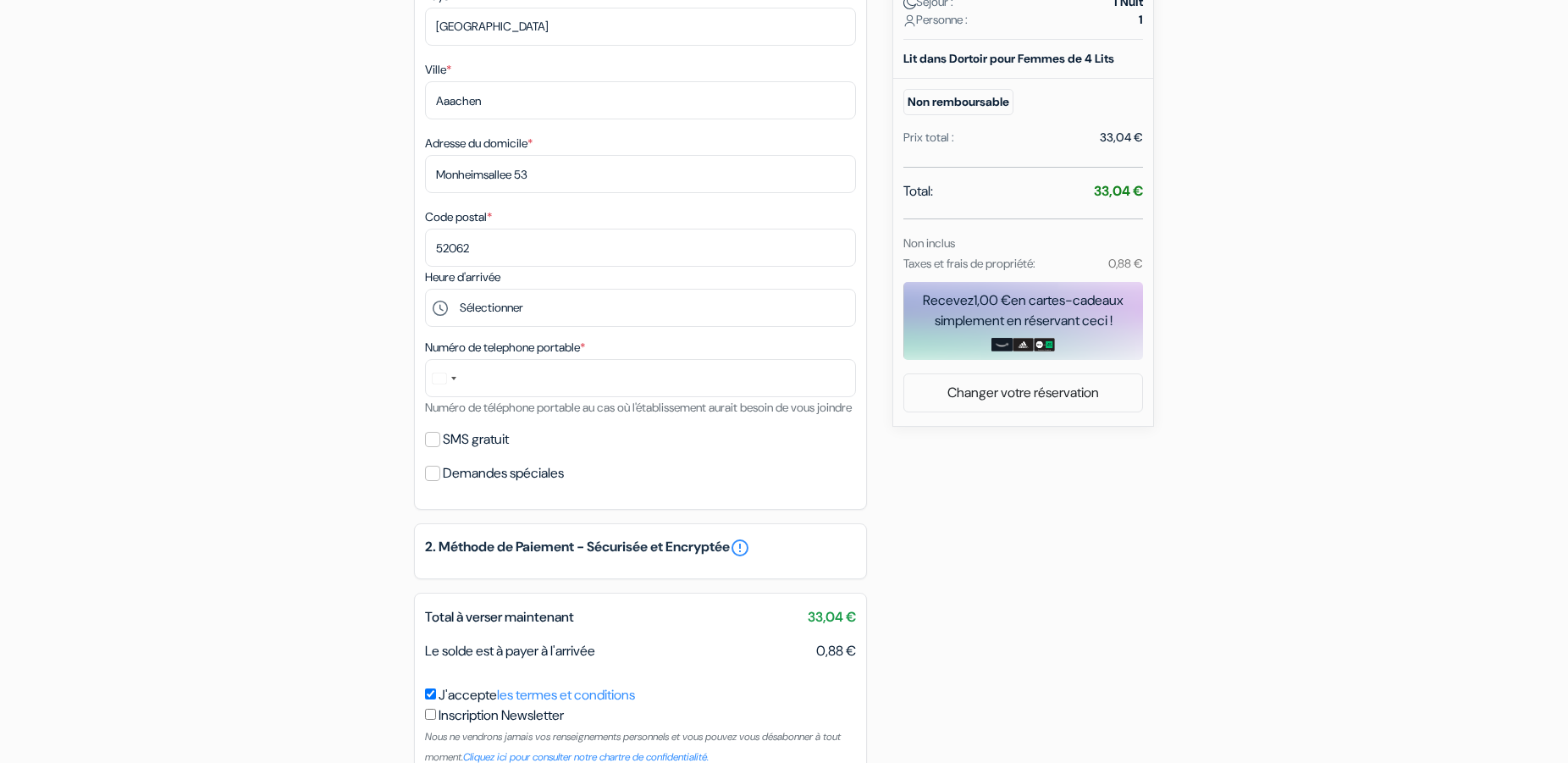
scroll to position [518, 0]
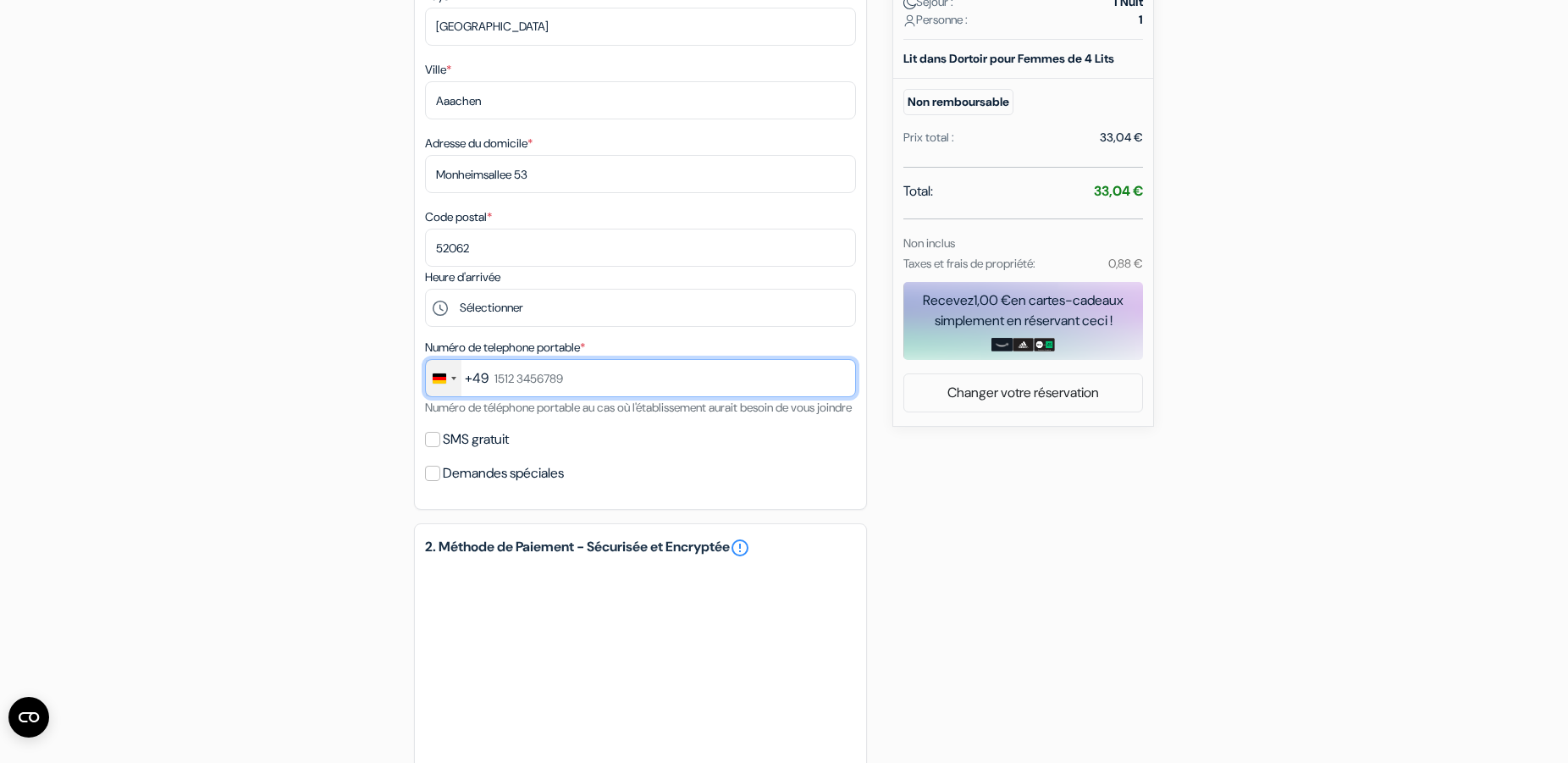
drag, startPoint x: 579, startPoint y: 377, endPoint x: 453, endPoint y: 387, distance: 126.4
click at [452, 387] on div "+49 244 results found No results found [GEOGRAPHIC_DATA] +93 [GEOGRAPHIC_DATA] …" at bounding box center [639, 378] width 431 height 38
click at [469, 379] on div "+49" at bounding box center [476, 379] width 23 height 21
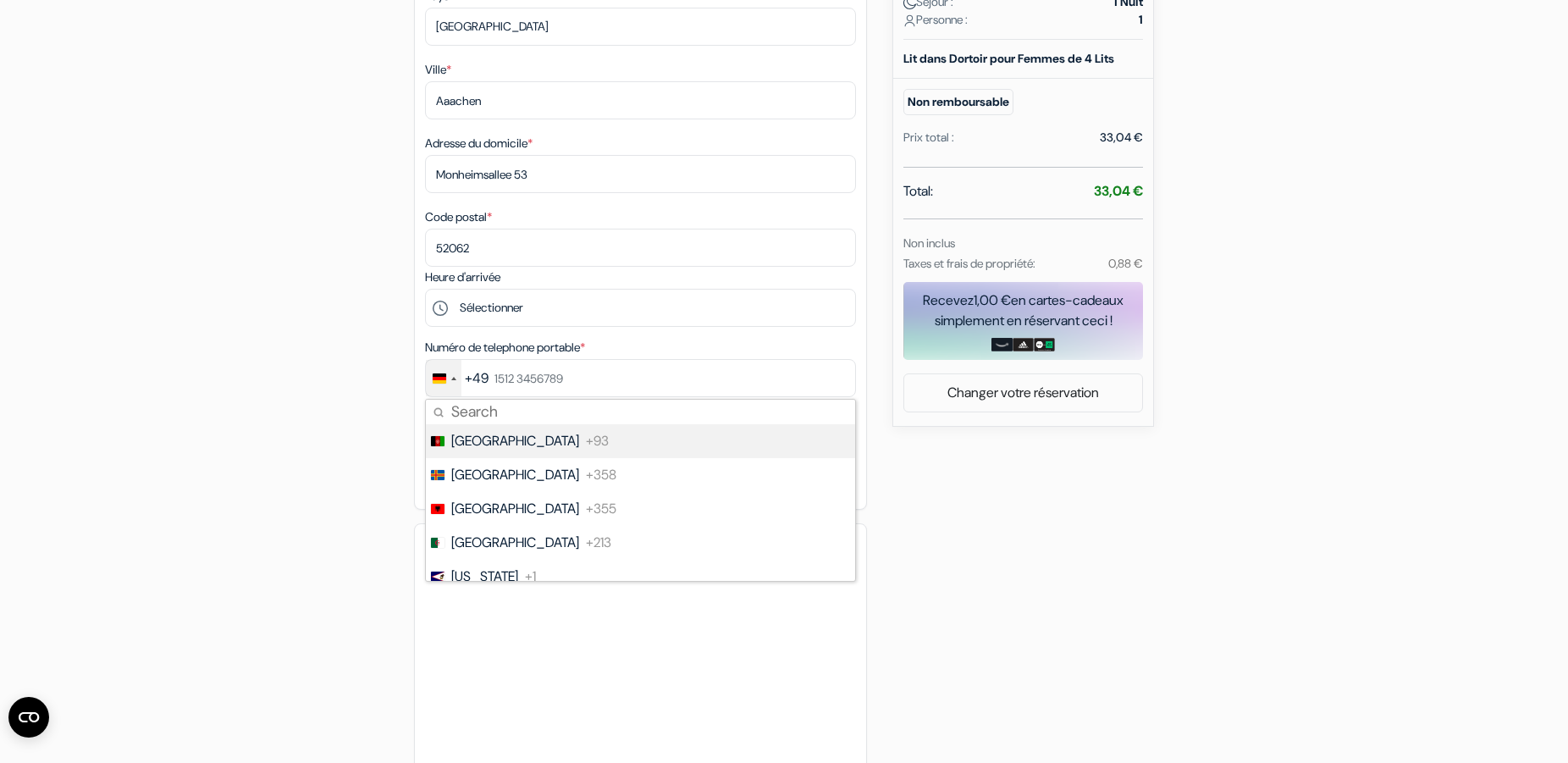
click at [461, 375] on div "Change country, selected Germany (+49)" at bounding box center [443, 378] width 35 height 36
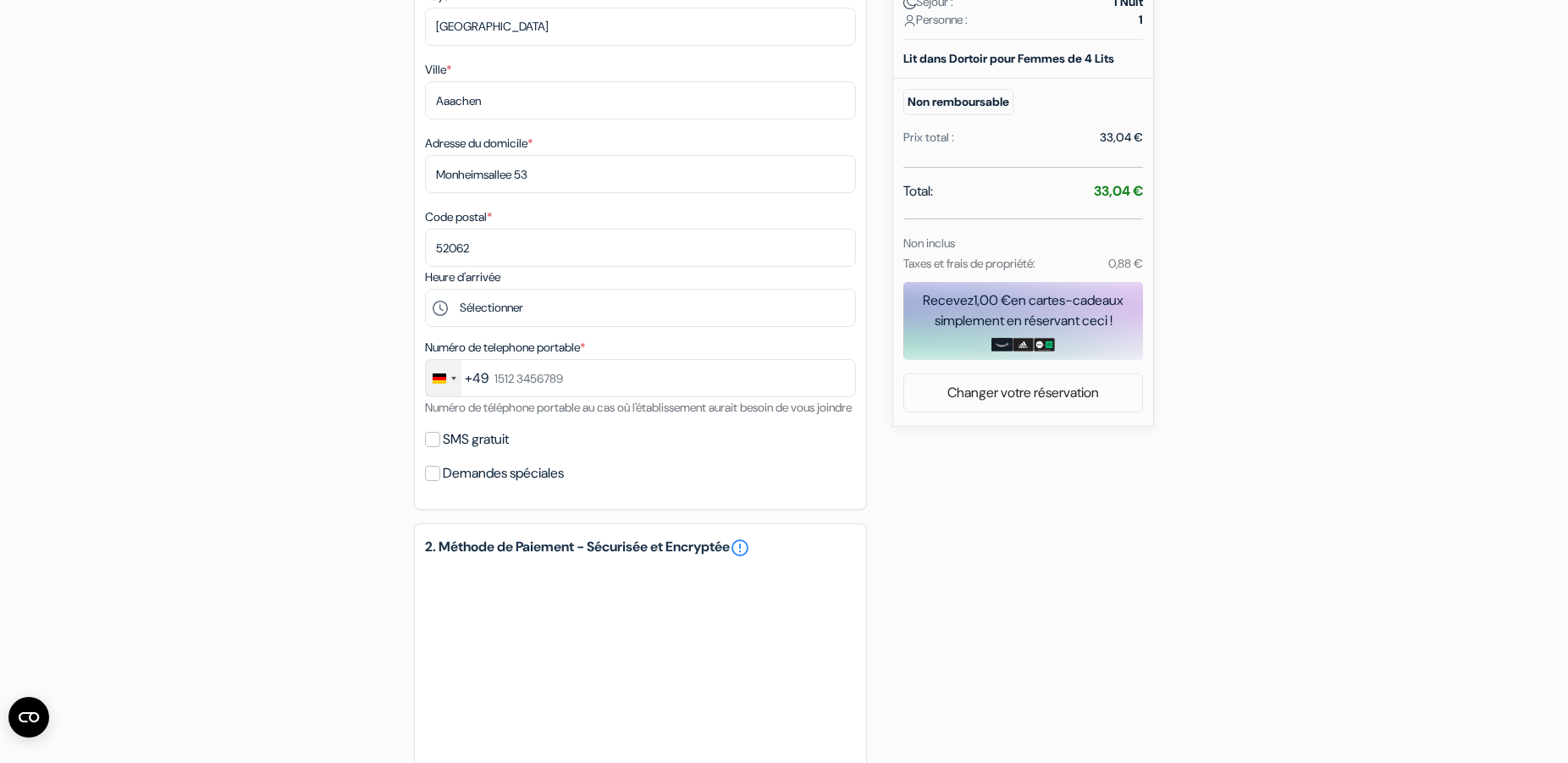
click at [451, 379] on div "Change country, selected Germany (+49)" at bounding box center [454, 379] width 5 height 3
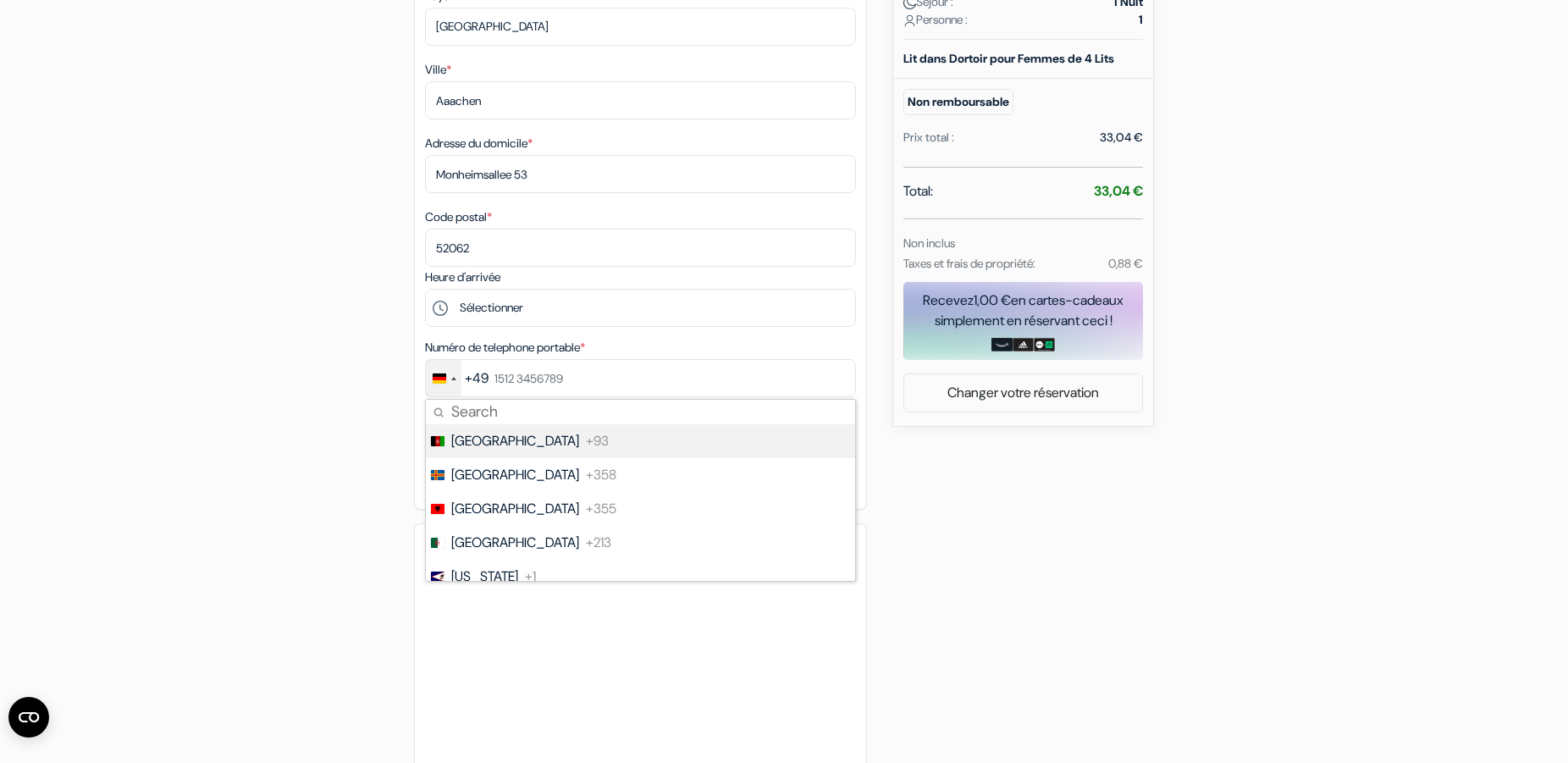
click at [447, 383] on div "Change country, selected Germany (+49)" at bounding box center [443, 378] width 35 height 36
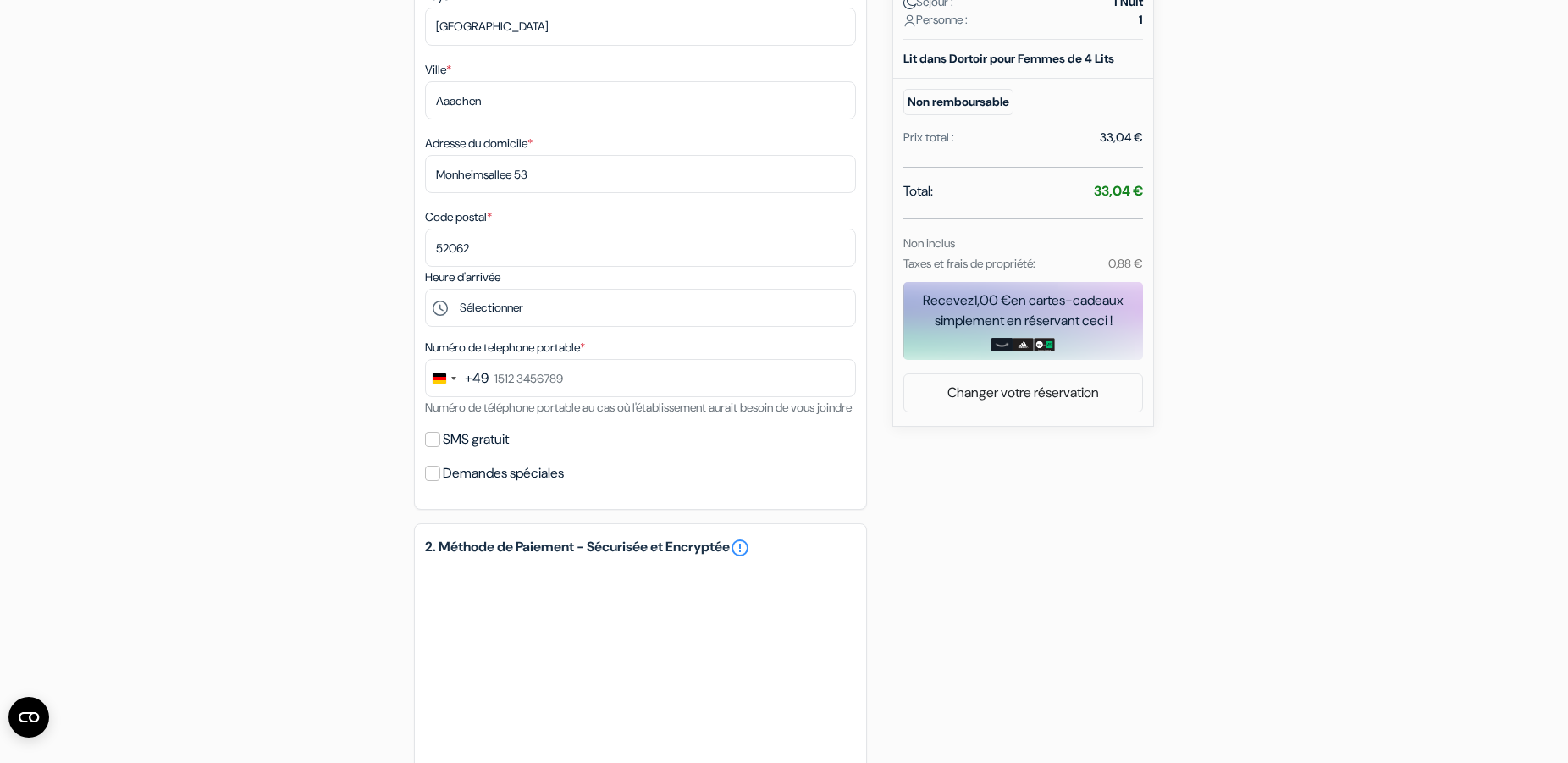
click at [478, 379] on div "+49" at bounding box center [476, 379] width 23 height 21
type input "0"
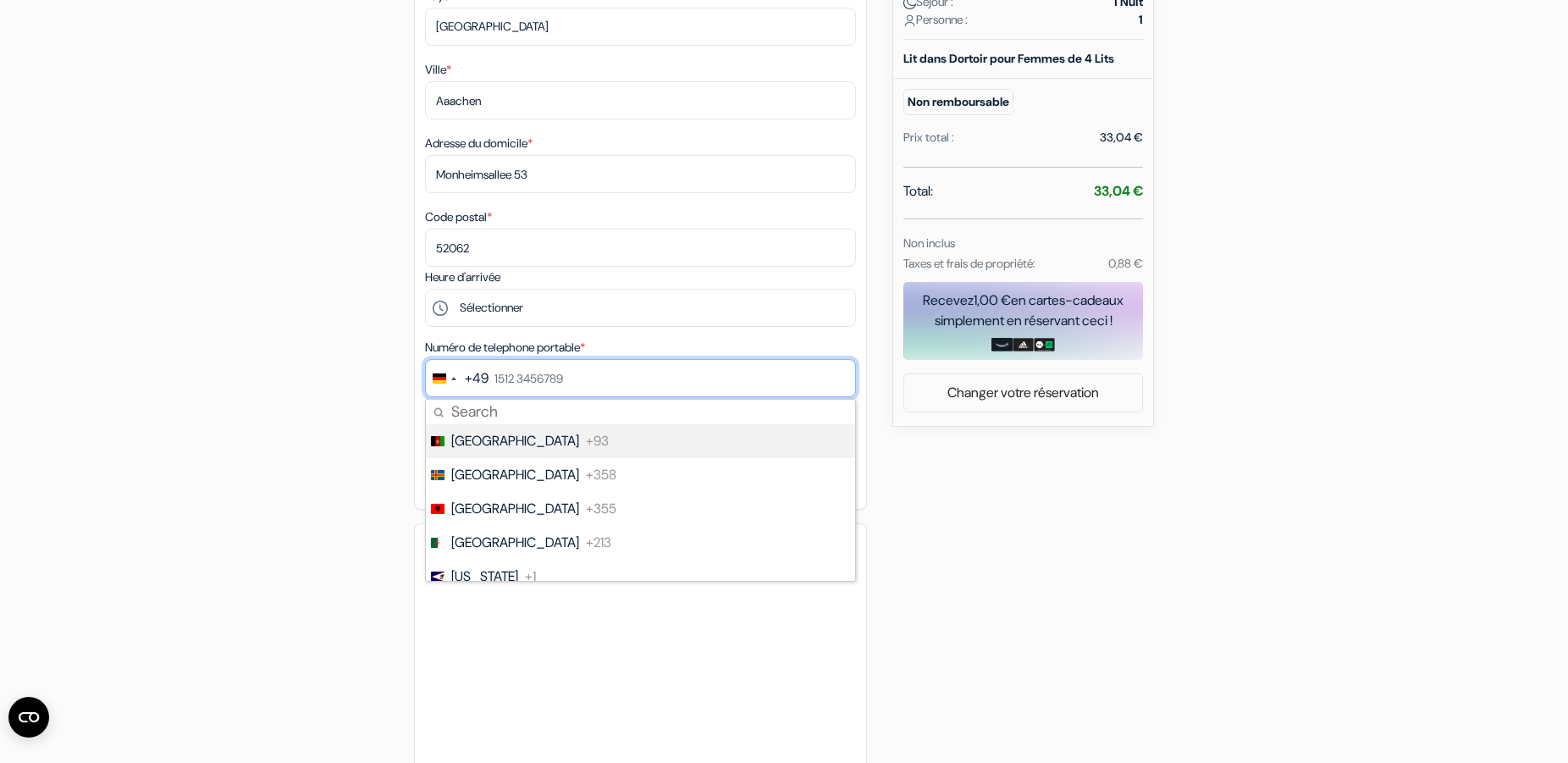
click at [492, 378] on input "text" at bounding box center [639, 378] width 431 height 38
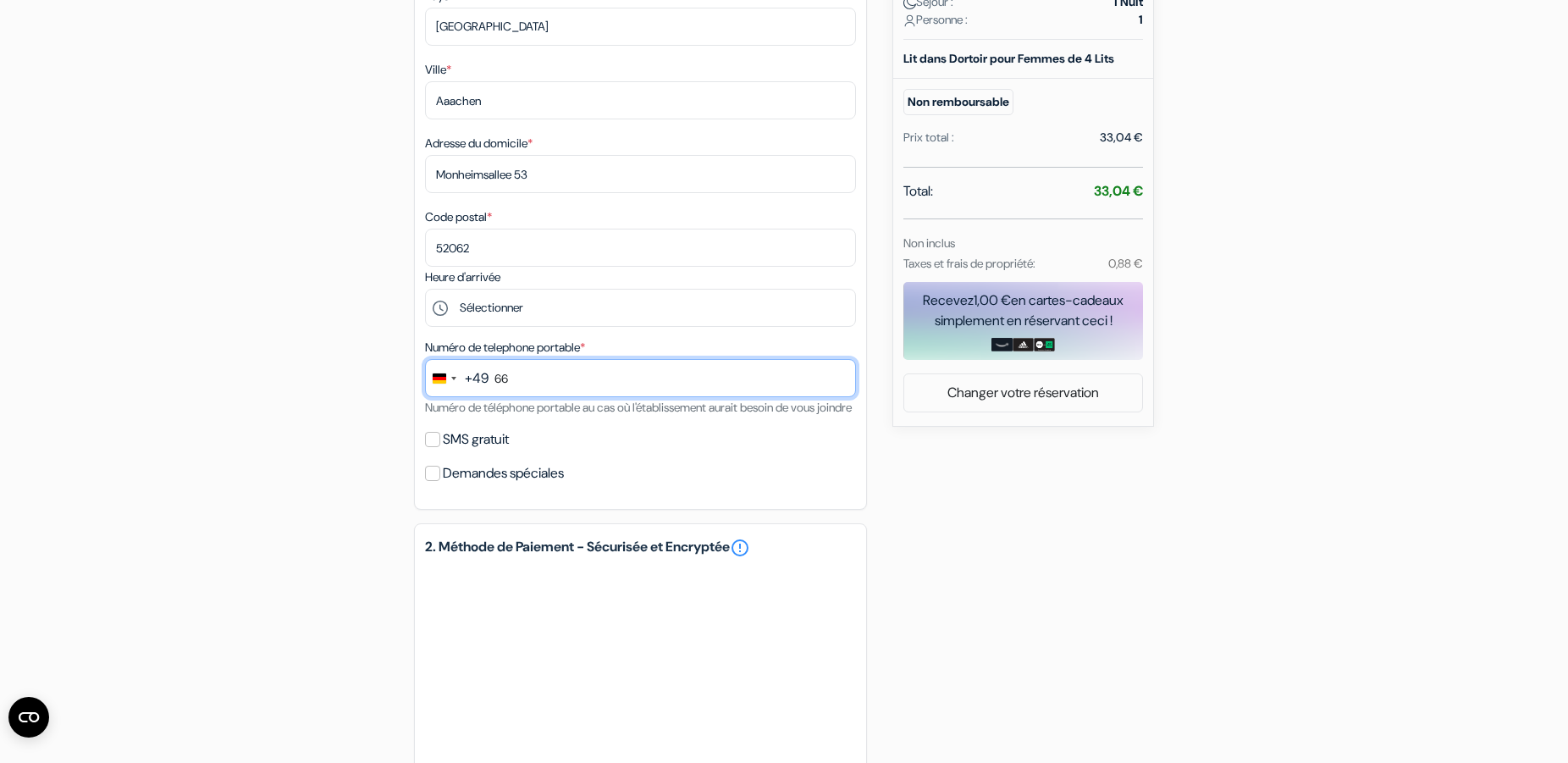
type input "6"
type input "163 1416934"
click at [432, 447] on input "SMS gratuit" at bounding box center [432, 439] width 16 height 16
checkbox input "true"
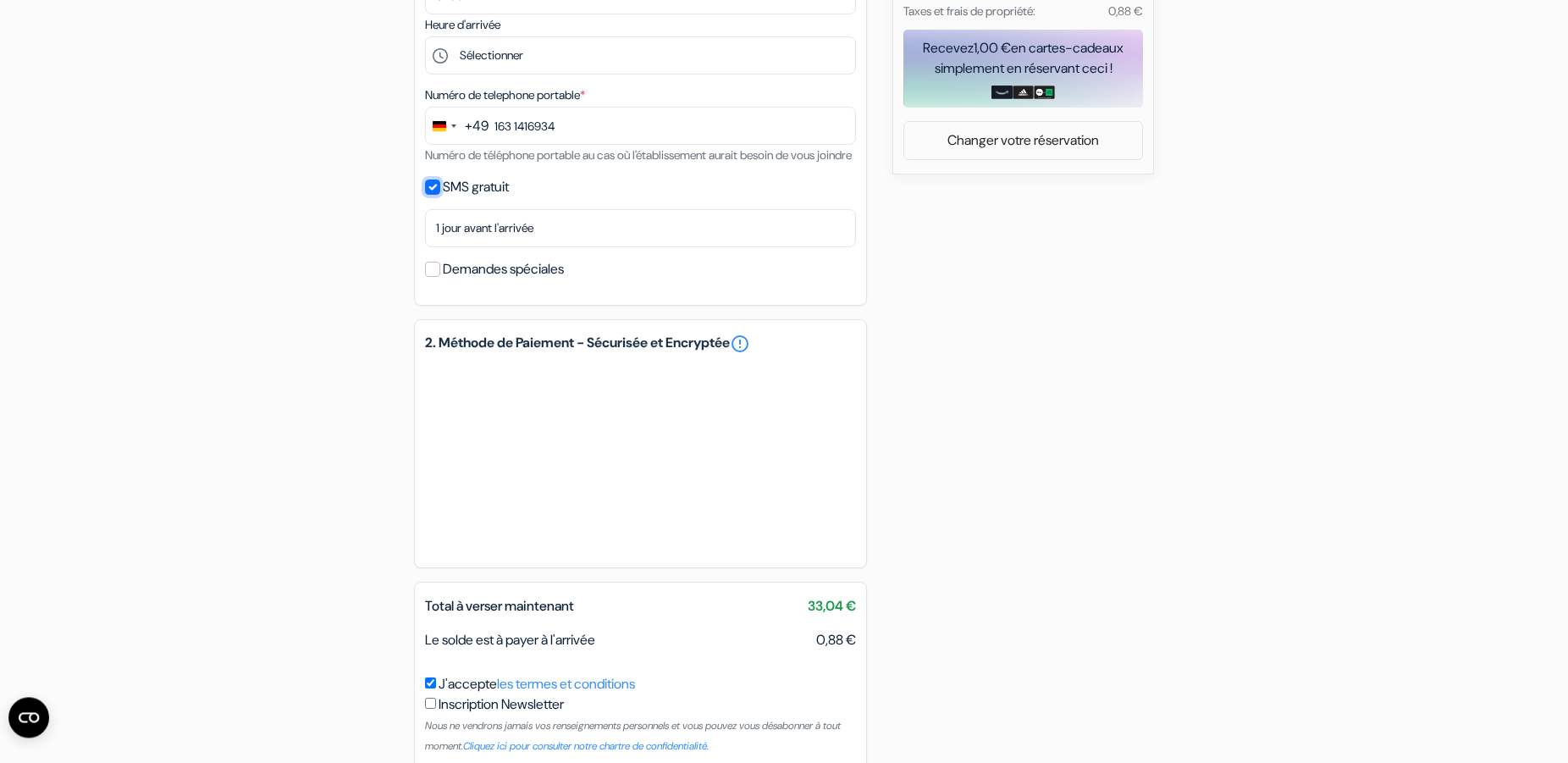
scroll to position [778, 0]
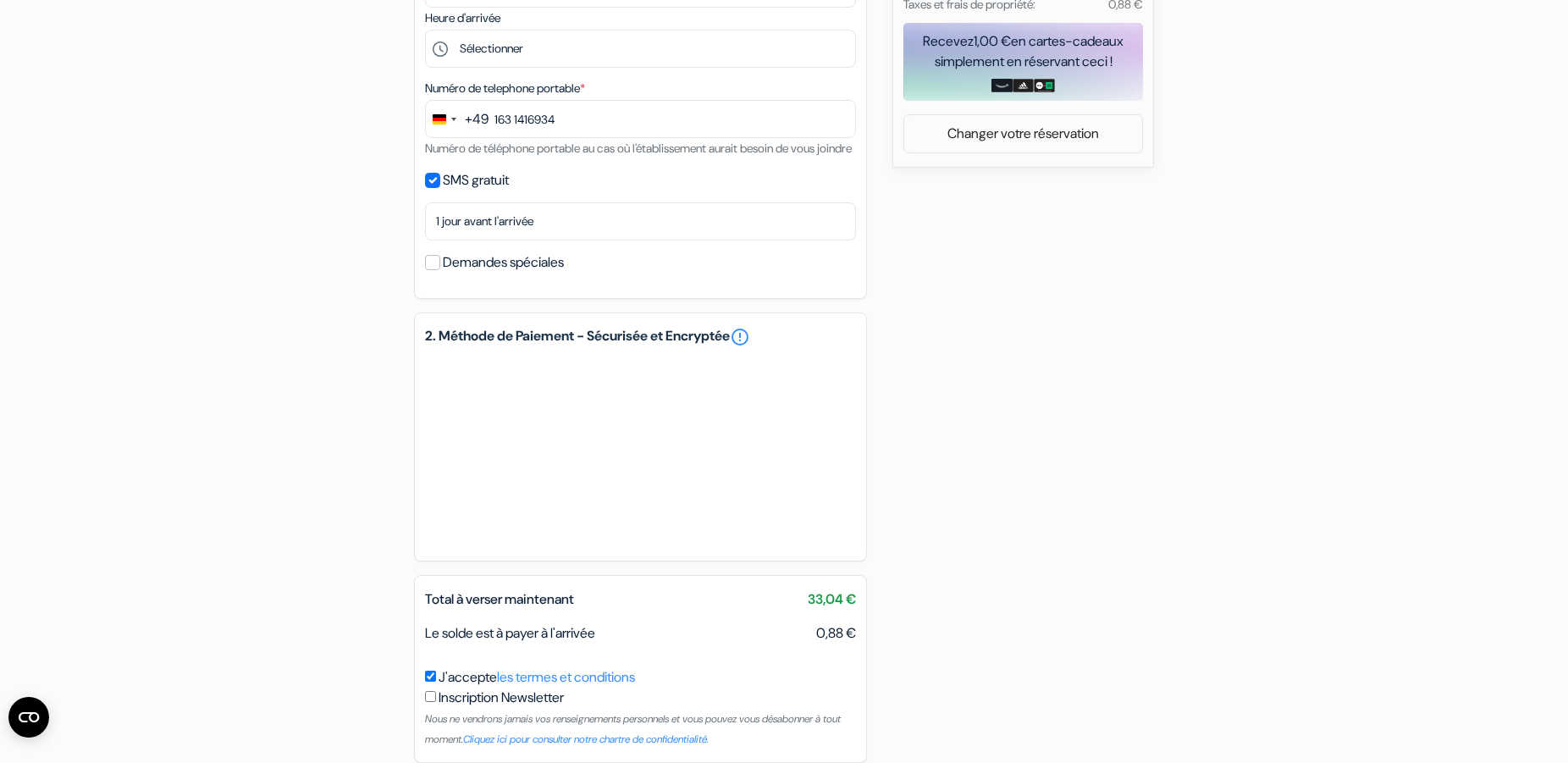
click at [986, 375] on div "add_box Auberge de Jeunesse HI Lille Boulevard [PERSON_NAME], 235, [GEOGRAPHIC_…" at bounding box center [784, 99] width 1118 height 1446
click at [1042, 417] on div "add_box Auberge de Jeunesse HI Lille Boulevard [PERSON_NAME], 235, [GEOGRAPHIC_…" at bounding box center [784, 99] width 1118 height 1446
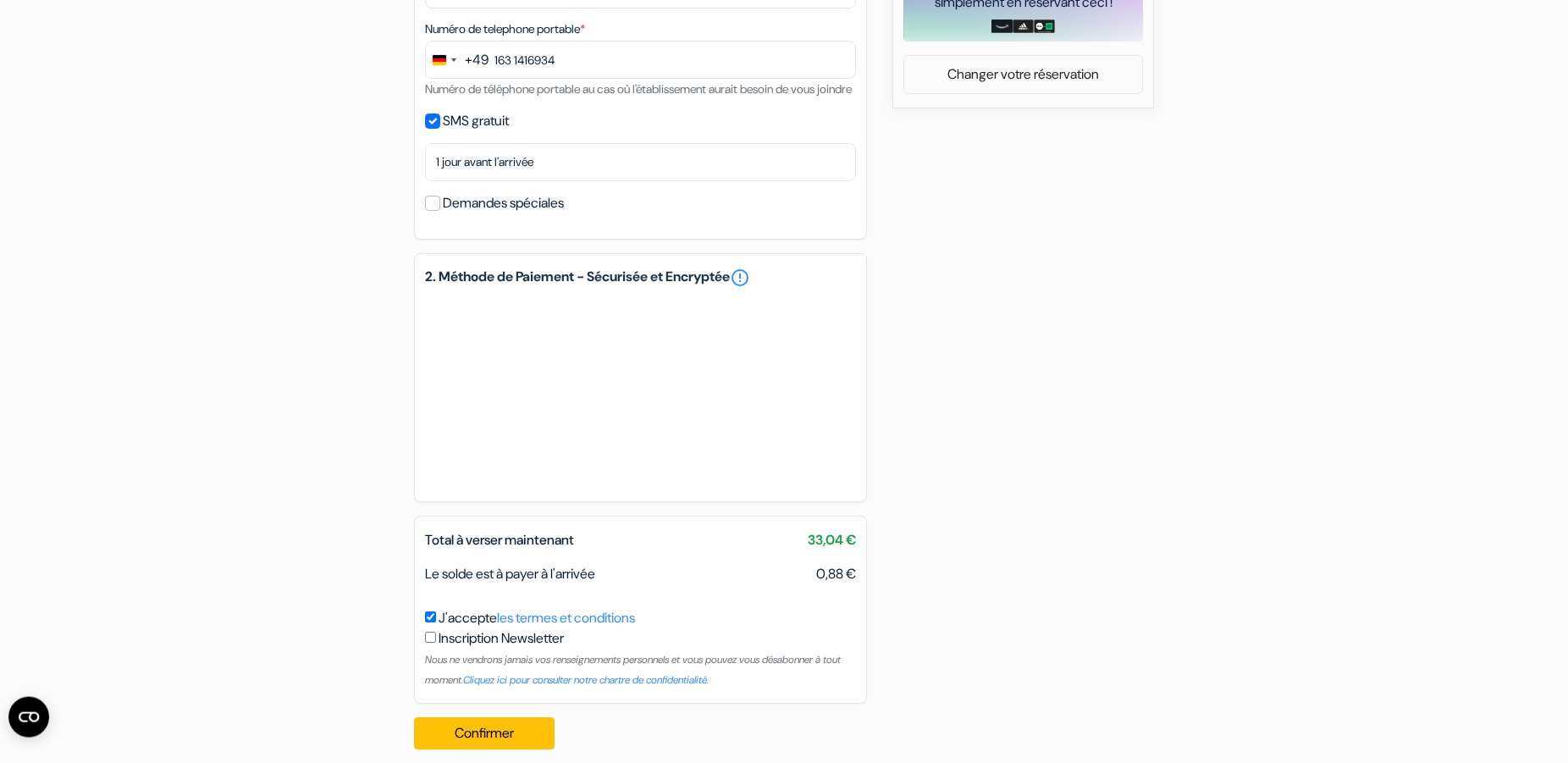
scroll to position [873, 0]
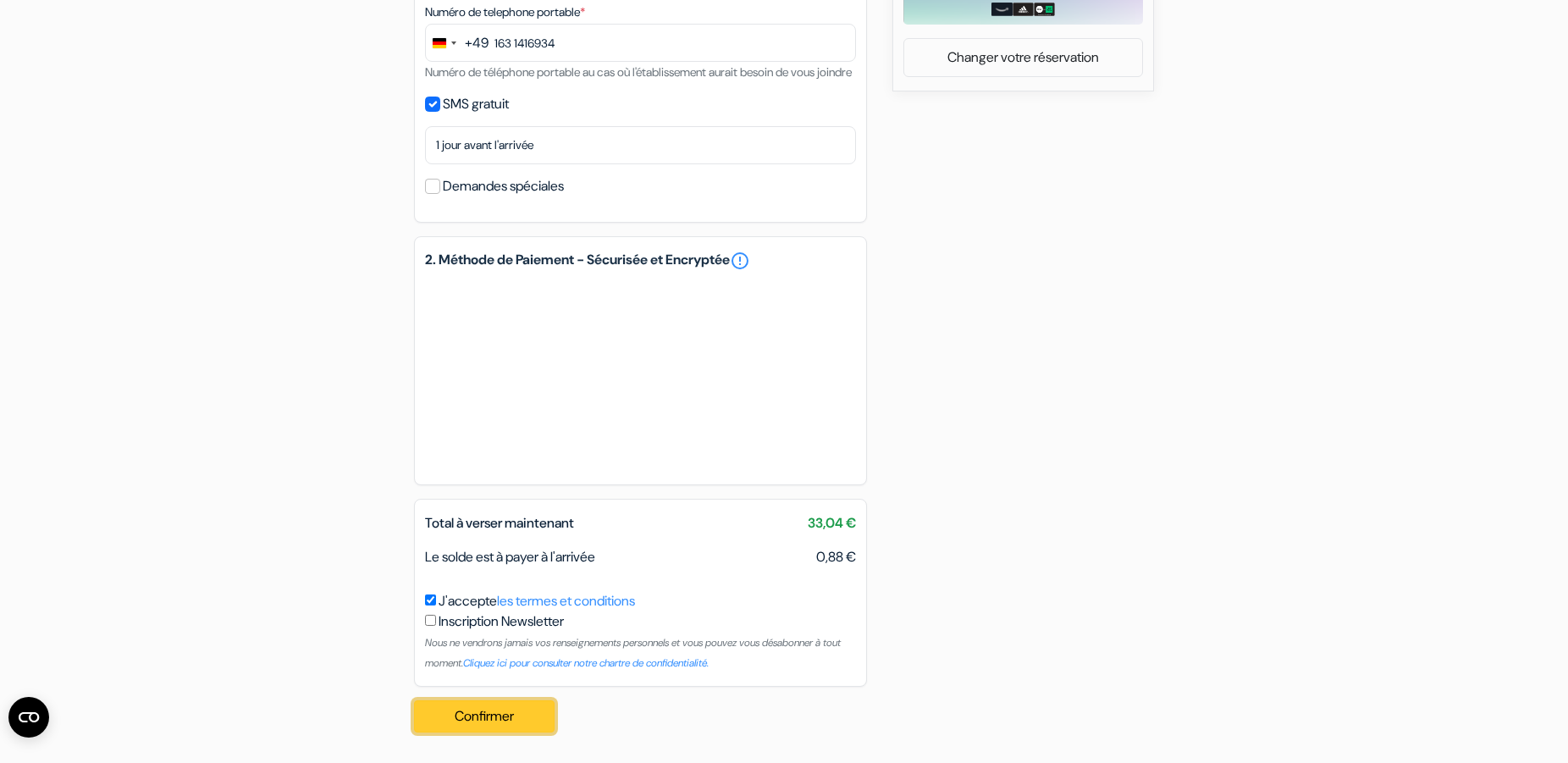
click at [484, 722] on button "Confirmer Loading..." at bounding box center [484, 716] width 141 height 32
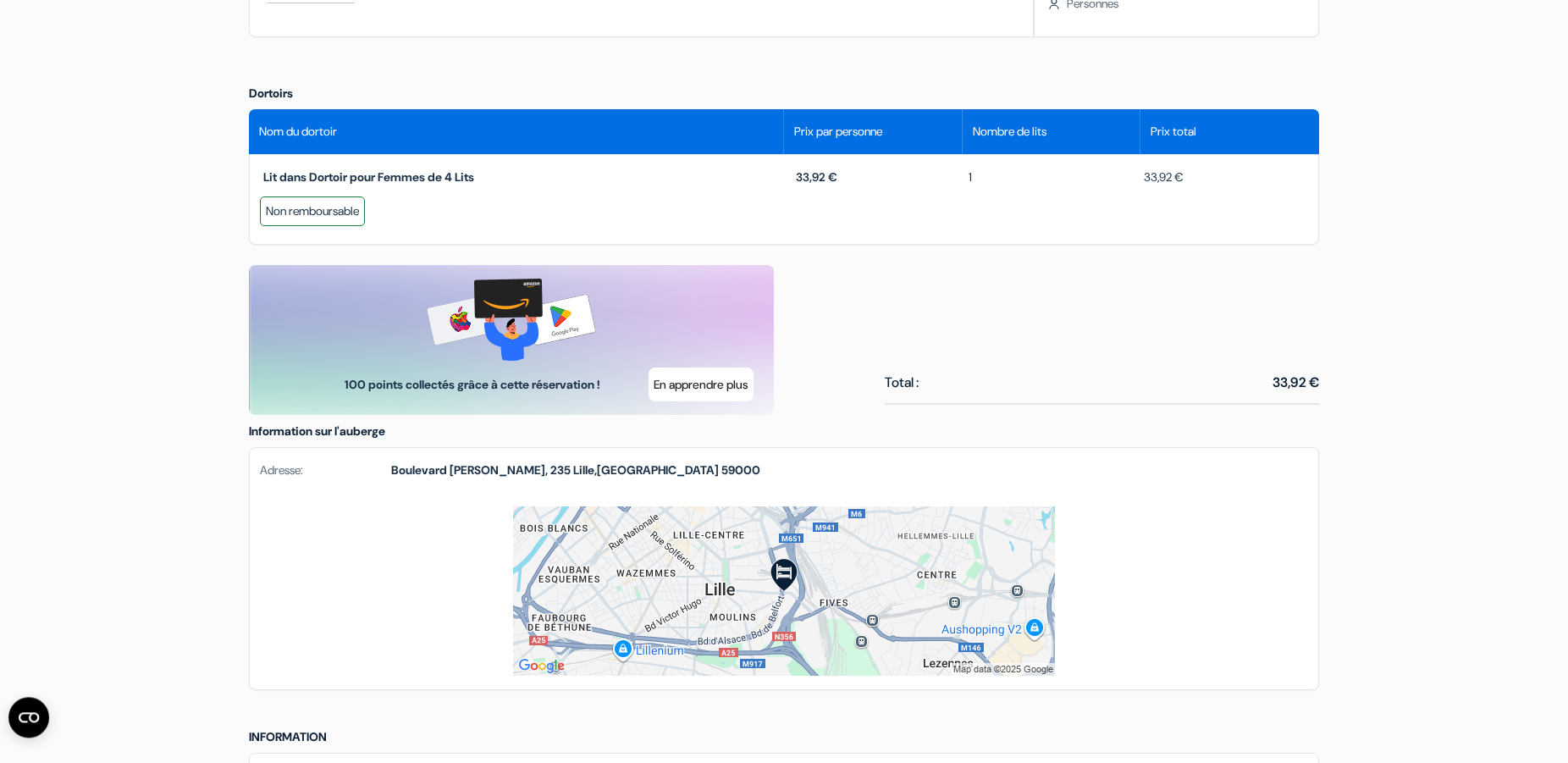
scroll to position [778, 0]
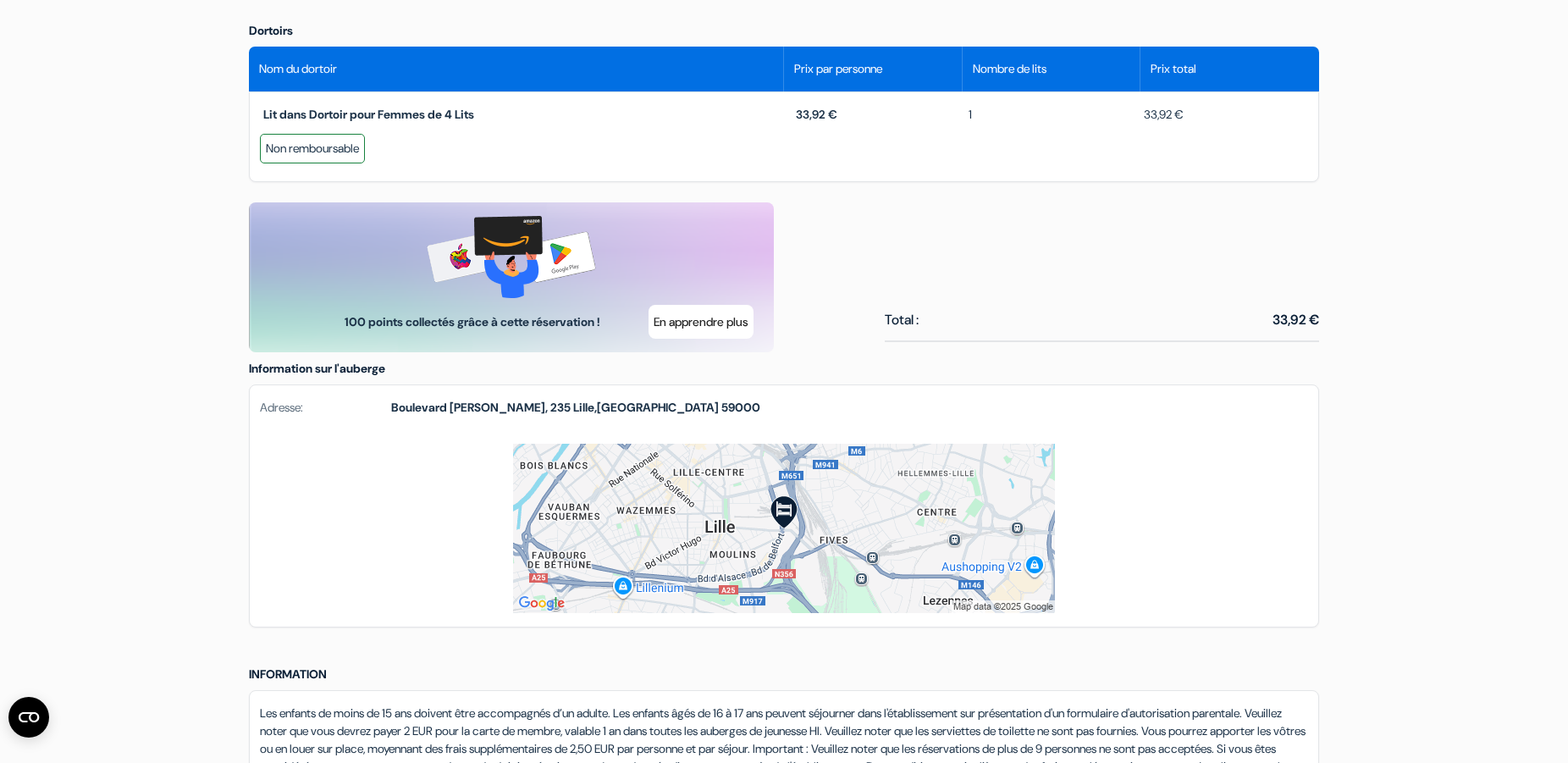
click at [1426, 482] on div "Langue Fermer Monnaie Fermer Télécharger l'application" at bounding box center [784, 175] width 1568 height 1907
